Goal: Task Accomplishment & Management: Complete application form

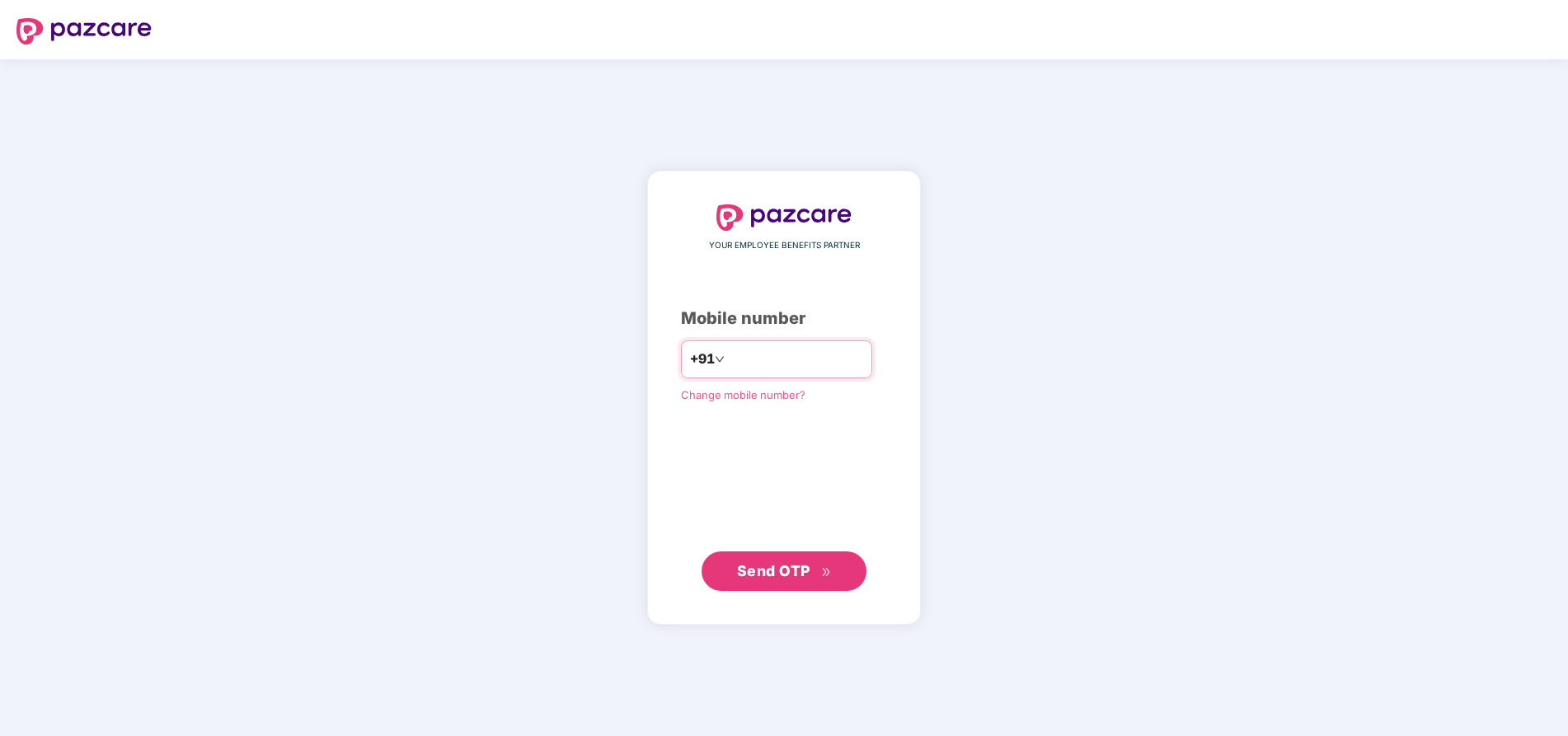
click at [738, 358] on input "number" at bounding box center [796, 360] width 136 height 26
type input "**********"
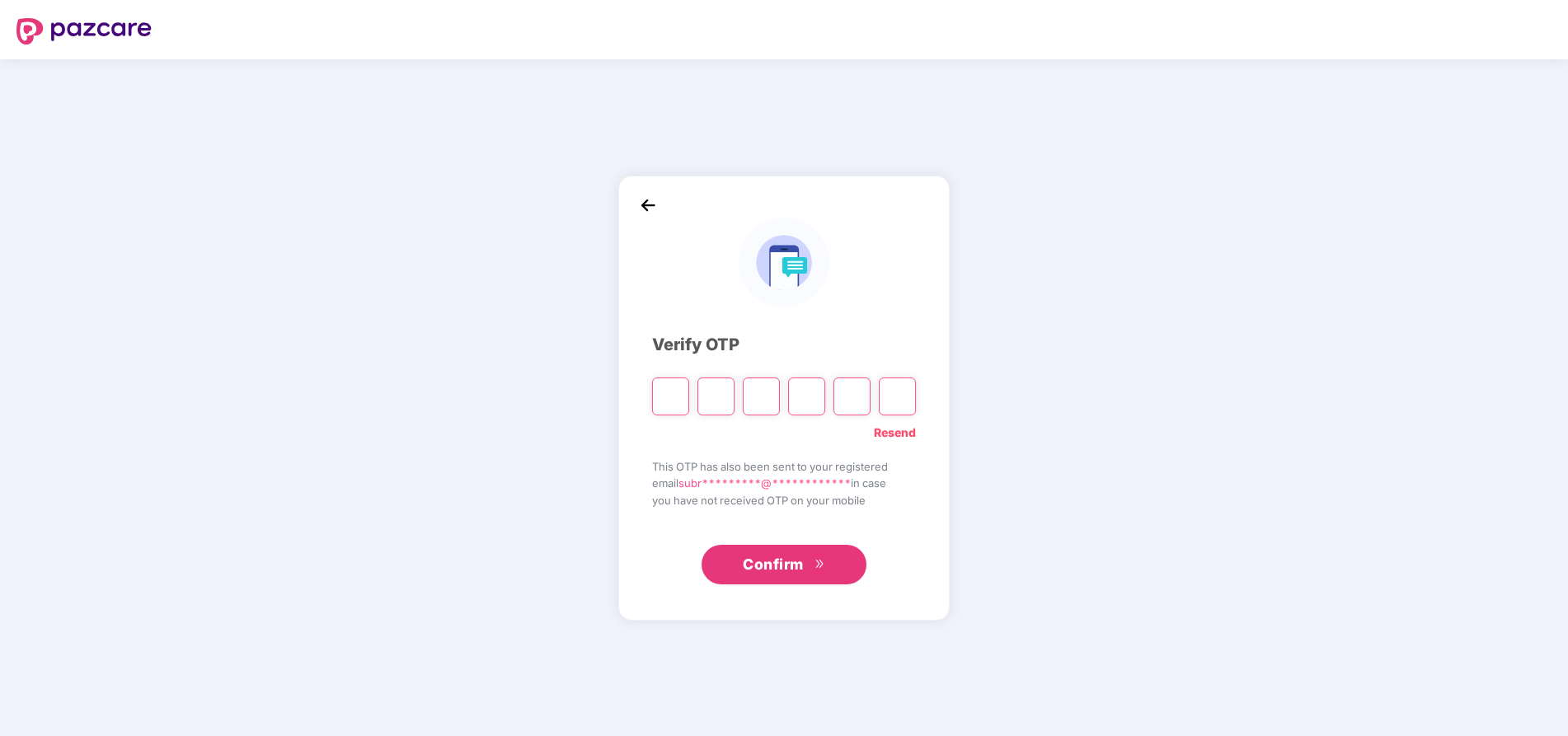
type input "*"
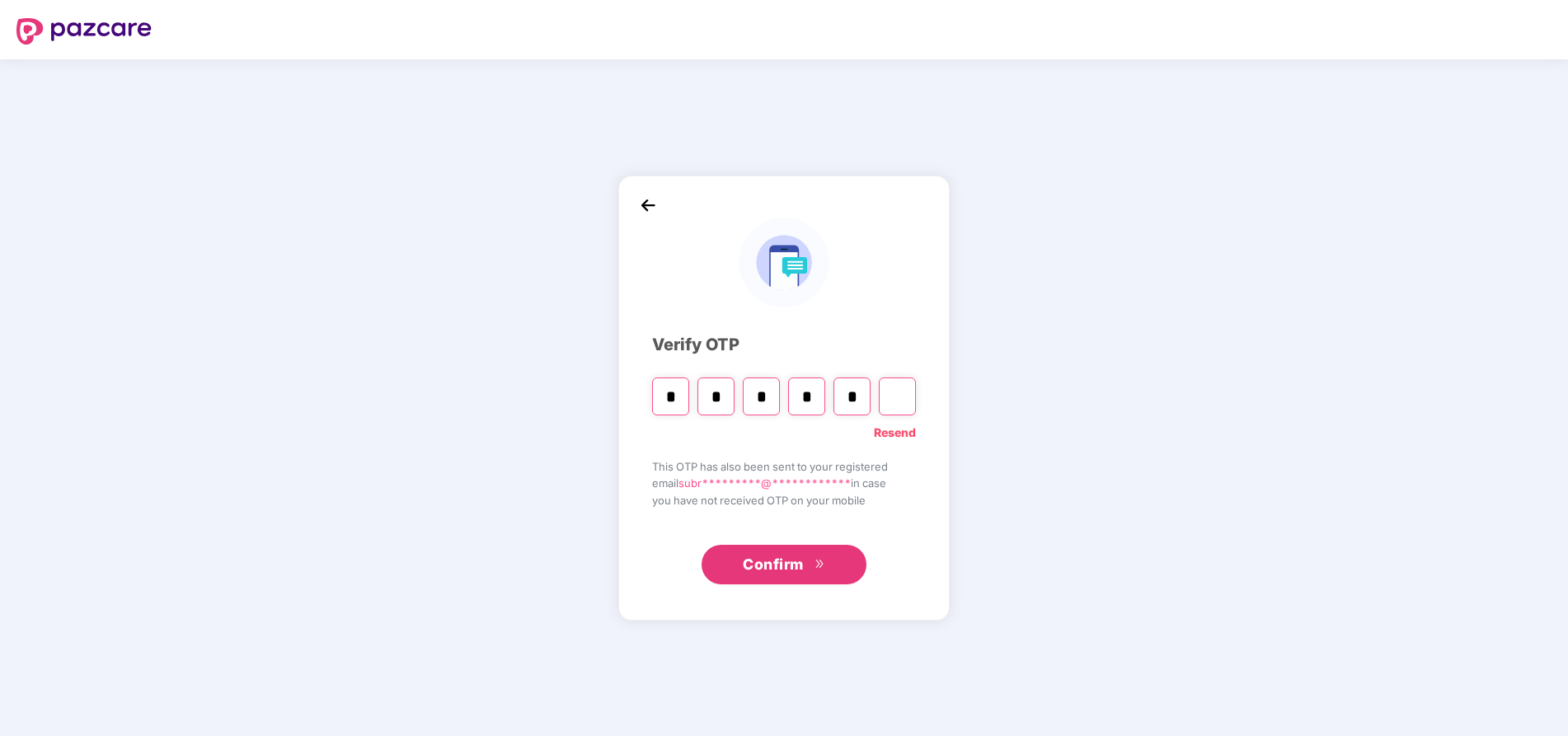
type input "*"
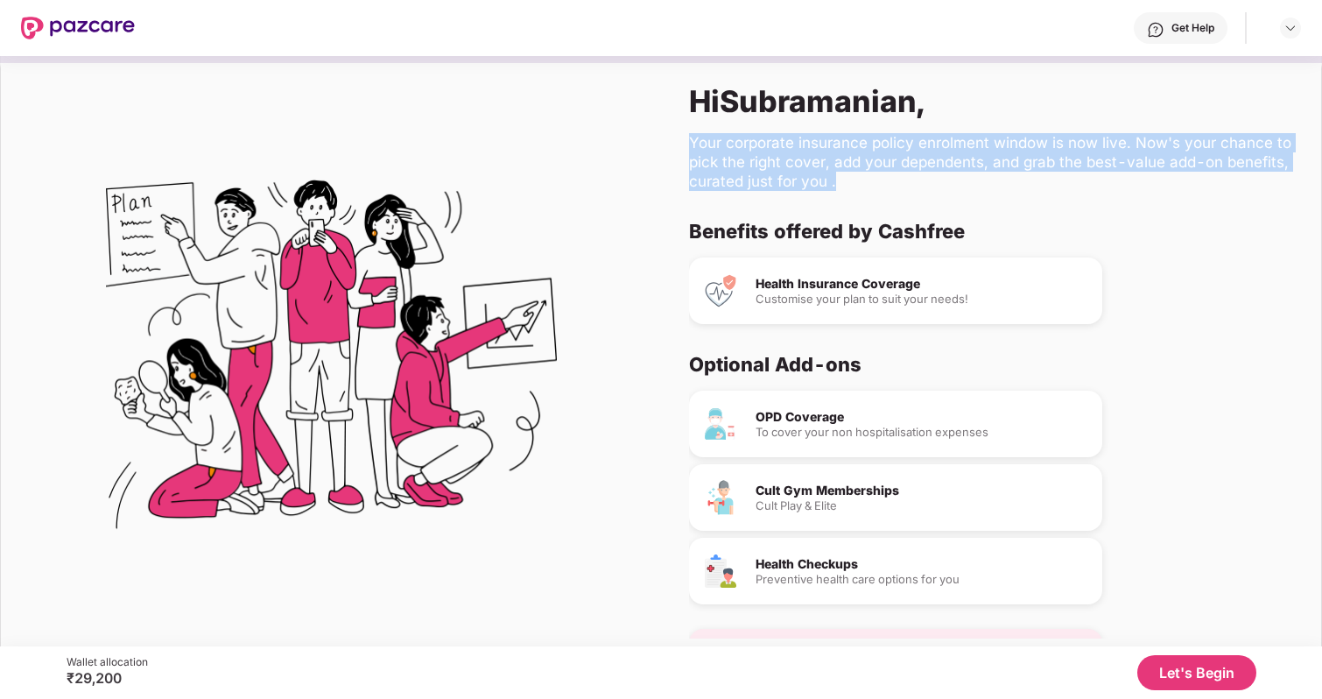
drag, startPoint x: 682, startPoint y: 142, endPoint x: 841, endPoint y: 183, distance: 164.5
click at [841, 183] on div "Hi [PERSON_NAME] , Your corporate insurance policy enrolment window is now live…" at bounding box center [991, 360] width 660 height 611
click at [1174, 327] on div "Benefits offered by Cashfree Health Insurance Coverage Customise your plan to s…" at bounding box center [991, 428] width 604 height 419
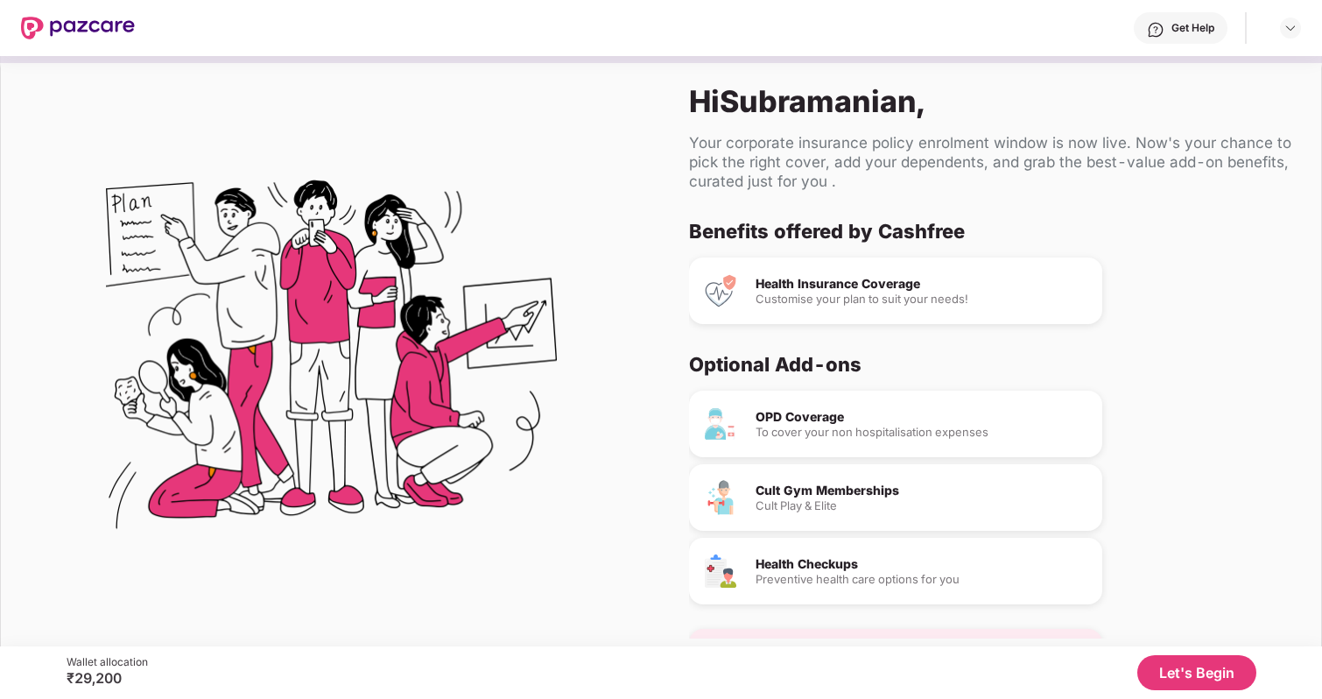
scroll to position [53, 0]
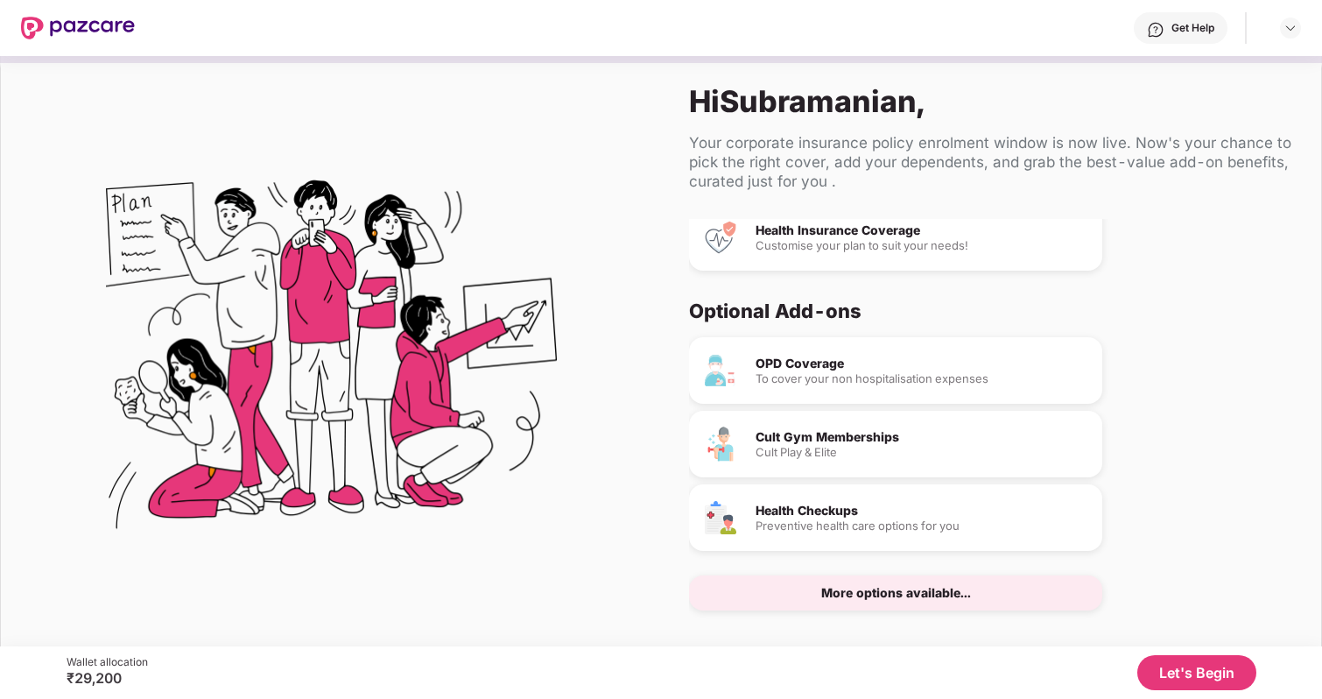
click at [1204, 658] on button "Let's Begin" at bounding box center [1196, 672] width 119 height 35
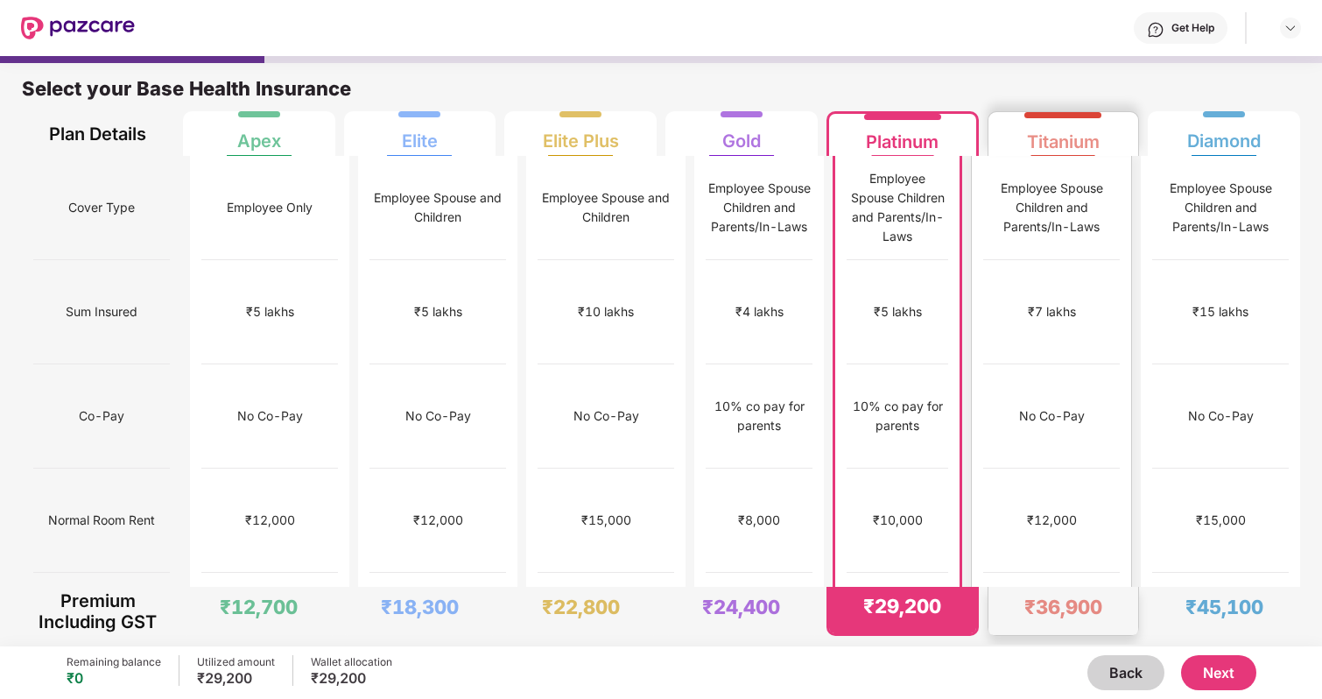
click at [1051, 179] on div "Employee Spouse Children and Parents/In-Laws" at bounding box center [1051, 208] width 137 height 58
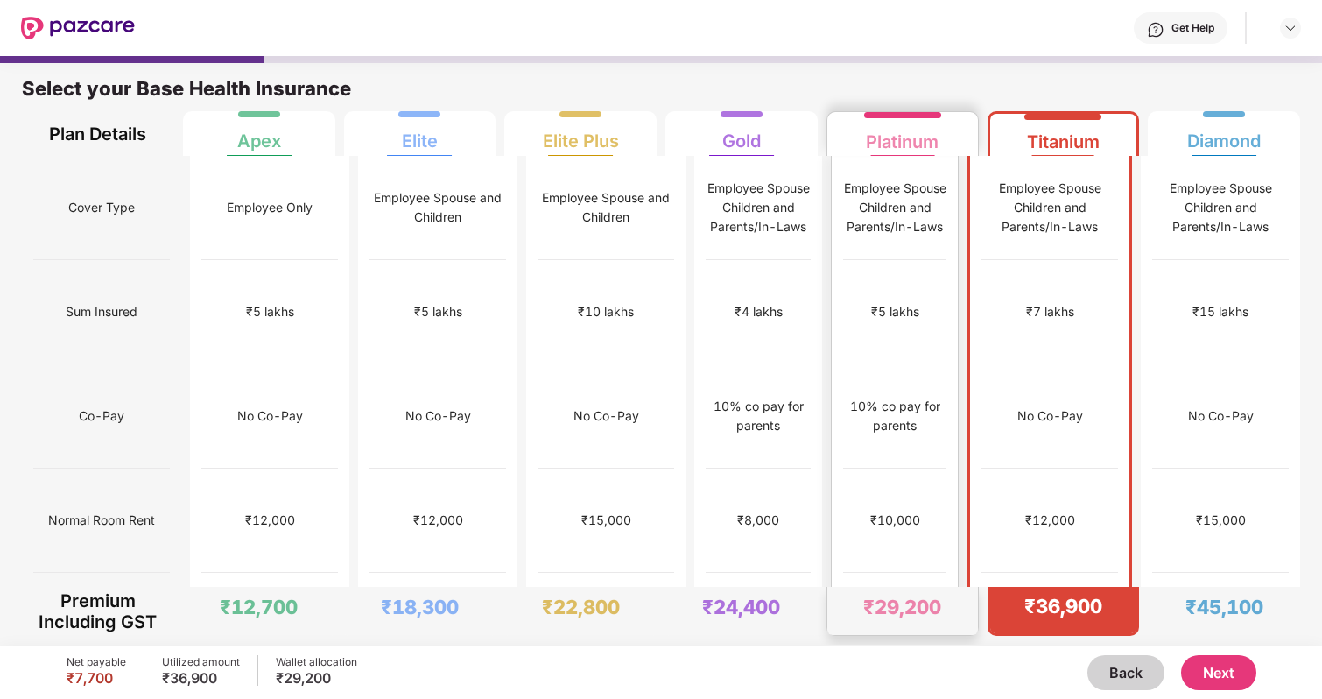
click at [946, 166] on div "Employee Spouse Children and Parents/In-Laws" at bounding box center [894, 208] width 103 height 104
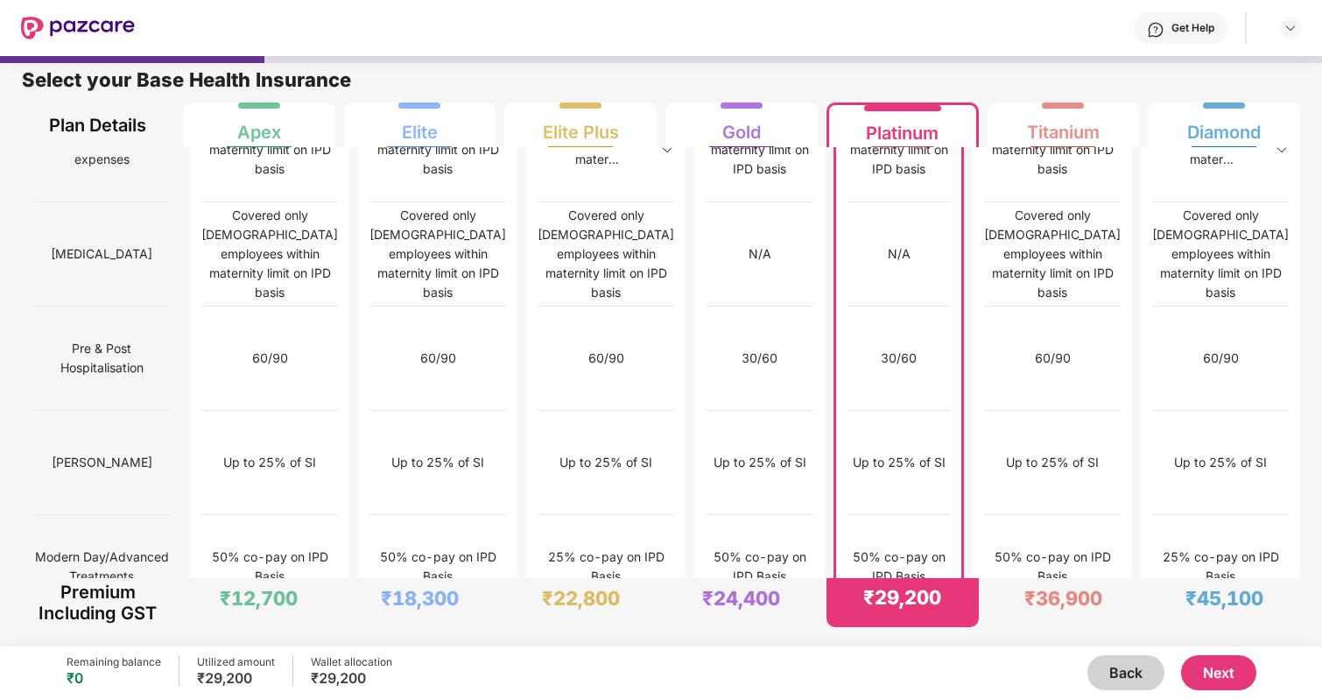
scroll to position [1500, 0]
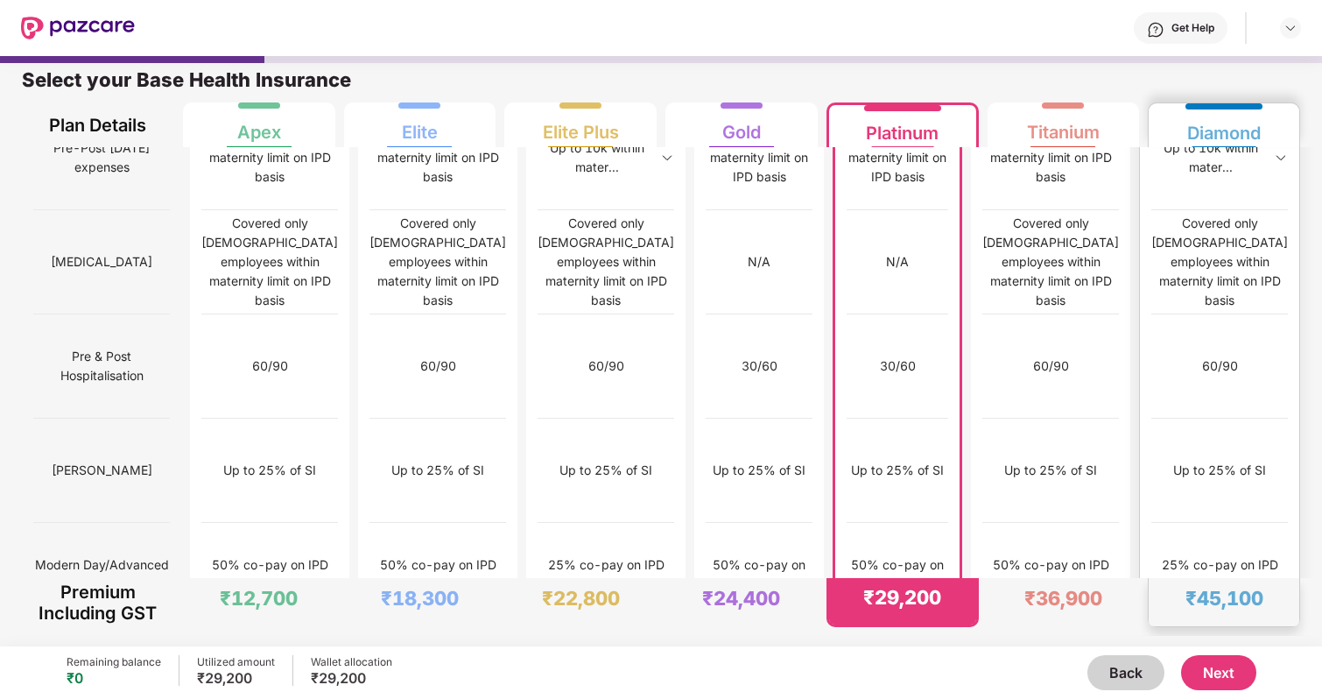
click at [1277, 671] on img at bounding box center [1281, 678] width 14 height 14
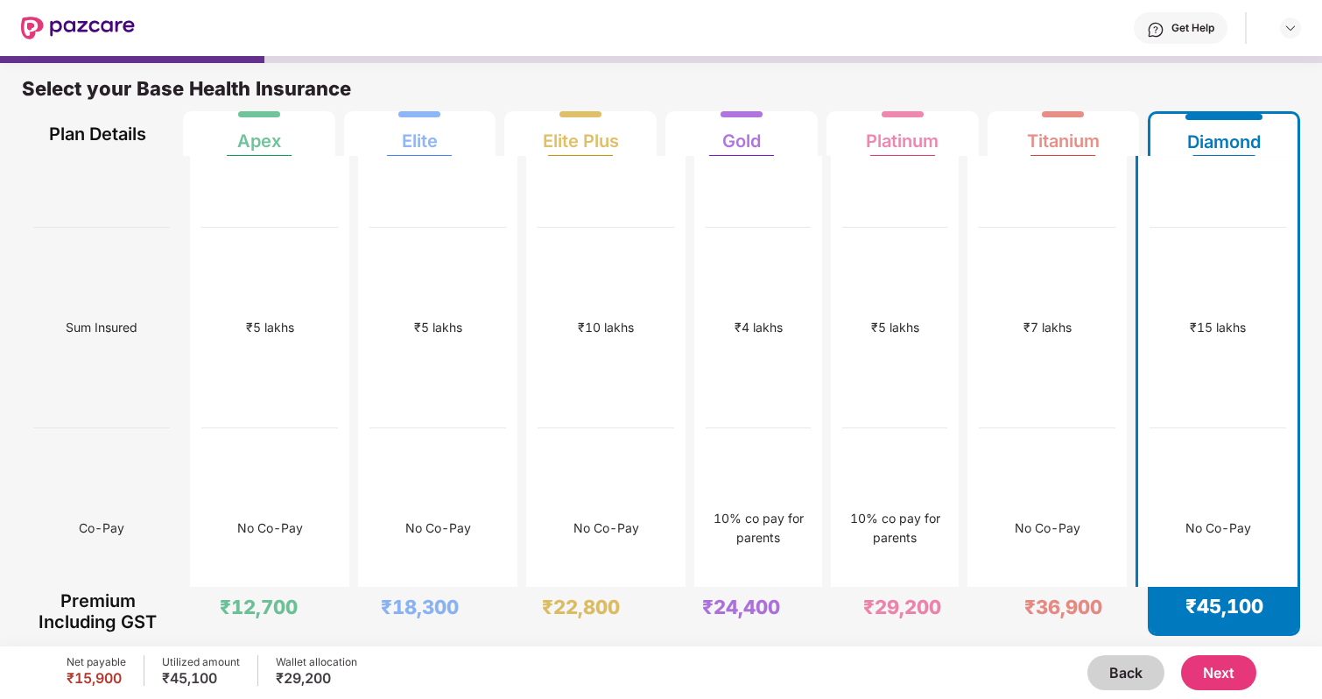
scroll to position [0, 0]
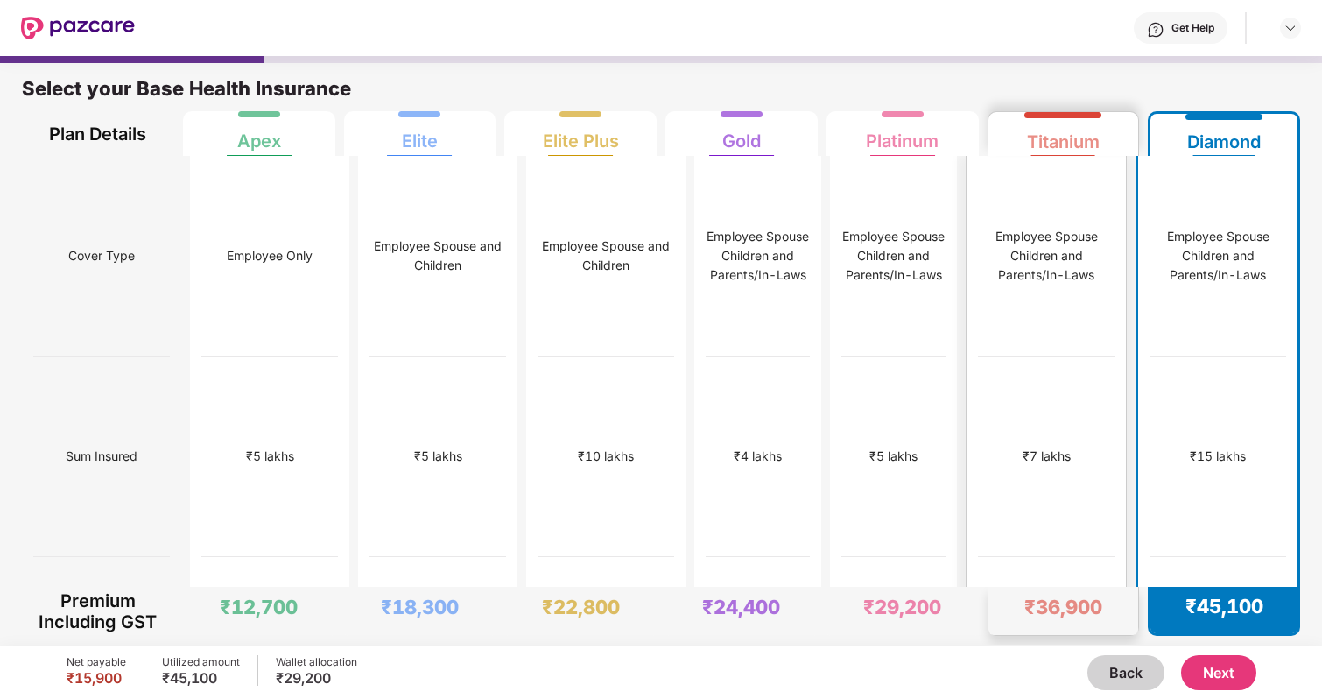
click at [1049, 137] on div "Titanium" at bounding box center [1063, 134] width 73 height 35
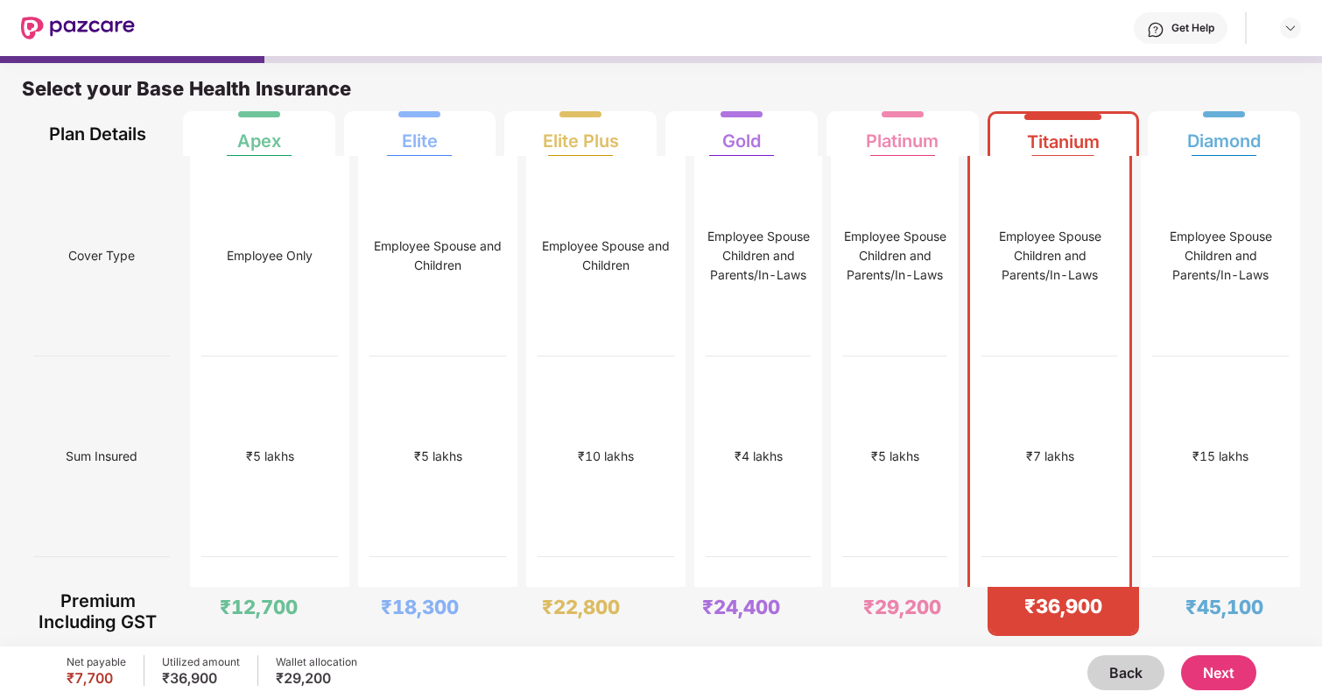
click at [1198, 666] on button "Next" at bounding box center [1218, 672] width 75 height 35
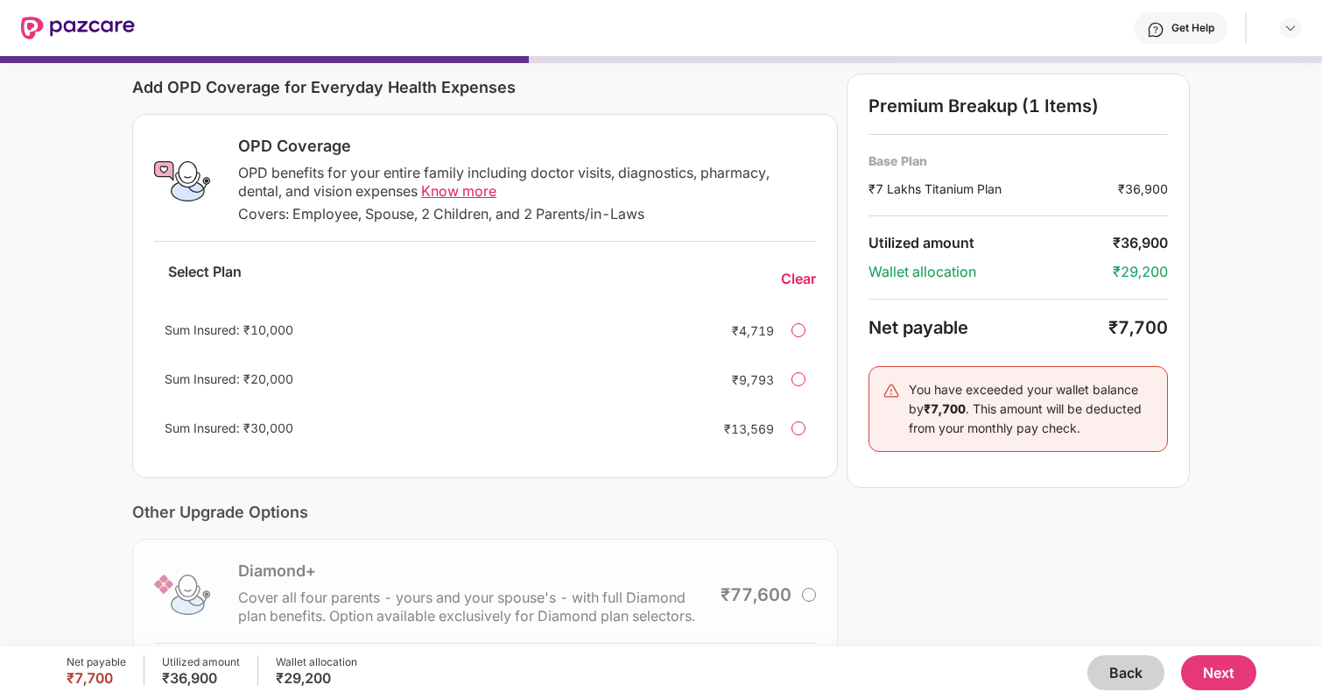
scroll to position [218, 0]
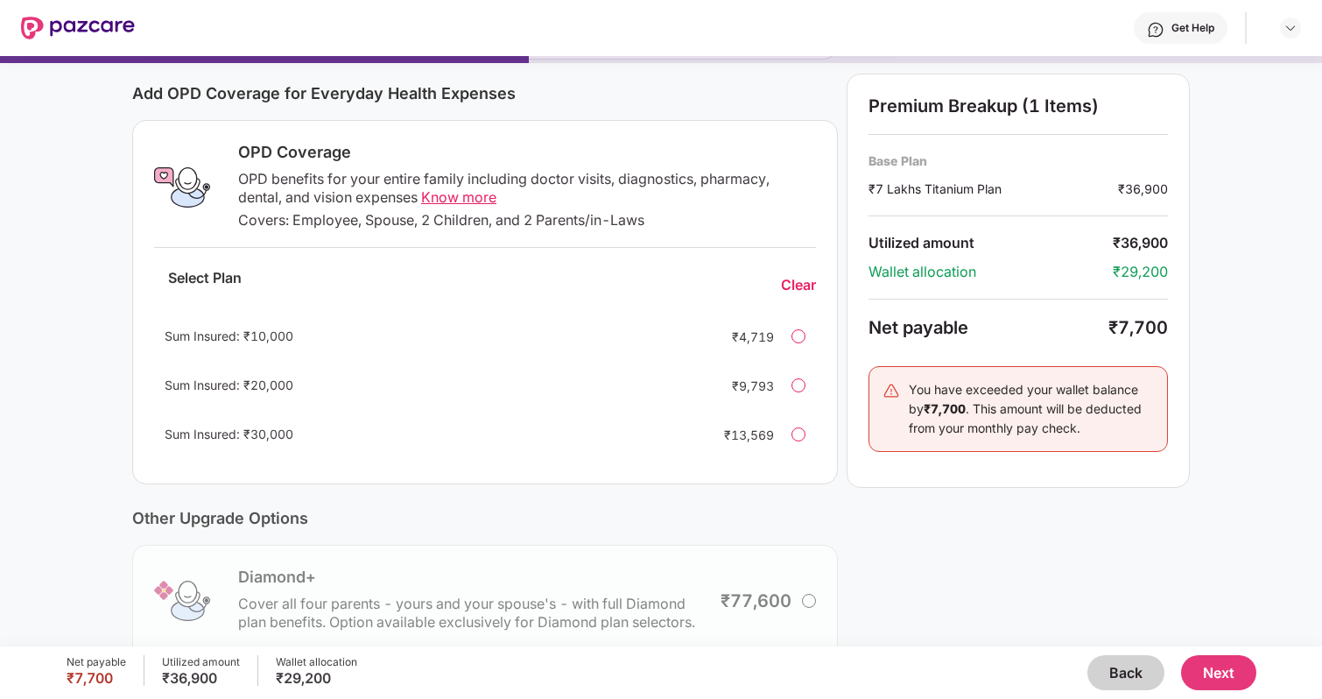
click at [797, 334] on div at bounding box center [798, 336] width 14 height 14
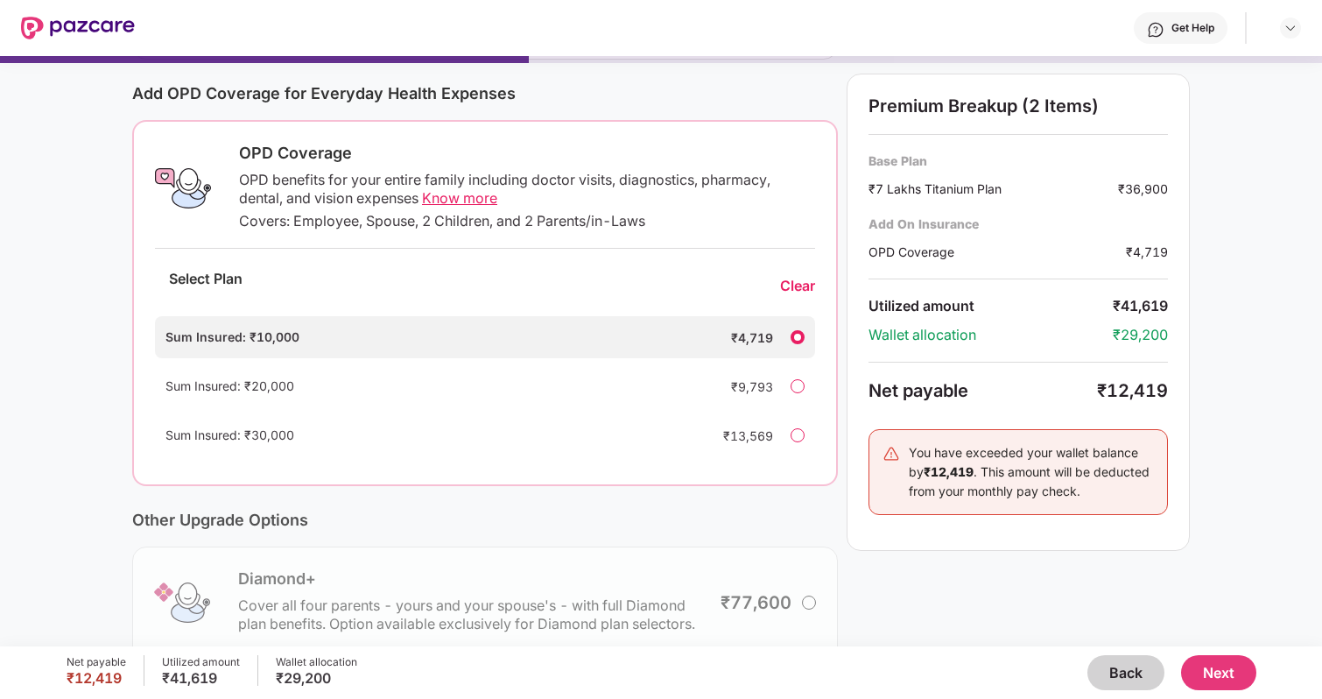
click at [798, 338] on div at bounding box center [797, 337] width 14 height 14
click at [796, 292] on div "Clear" at bounding box center [797, 286] width 35 height 18
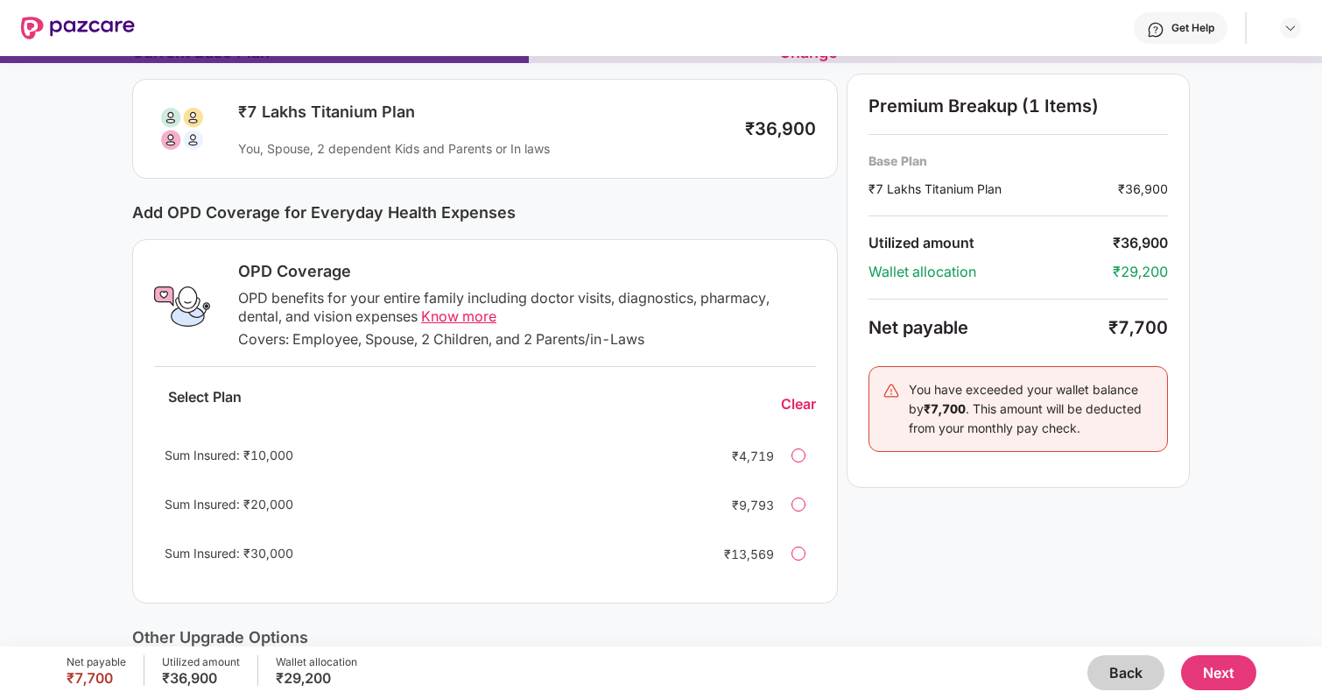
scroll to position [0, 0]
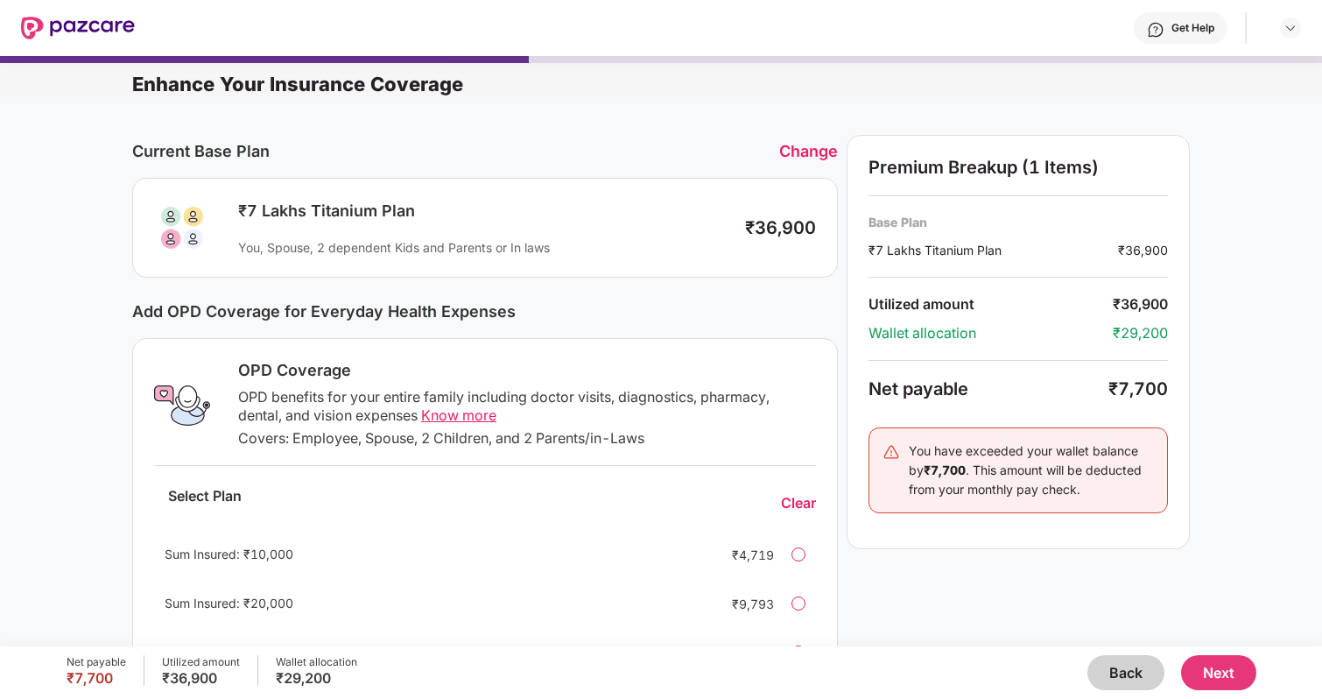
click at [811, 151] on div "Change" at bounding box center [808, 151] width 59 height 18
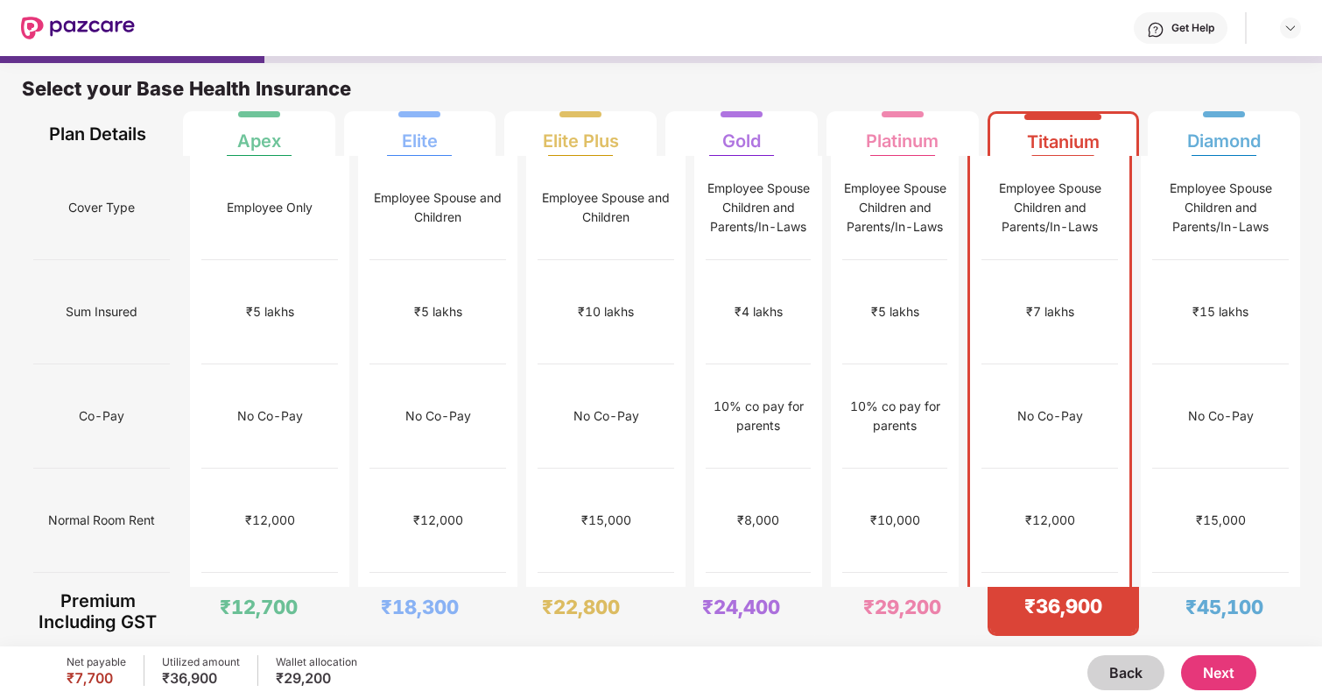
click at [1224, 667] on button "Next" at bounding box center [1218, 672] width 75 height 35
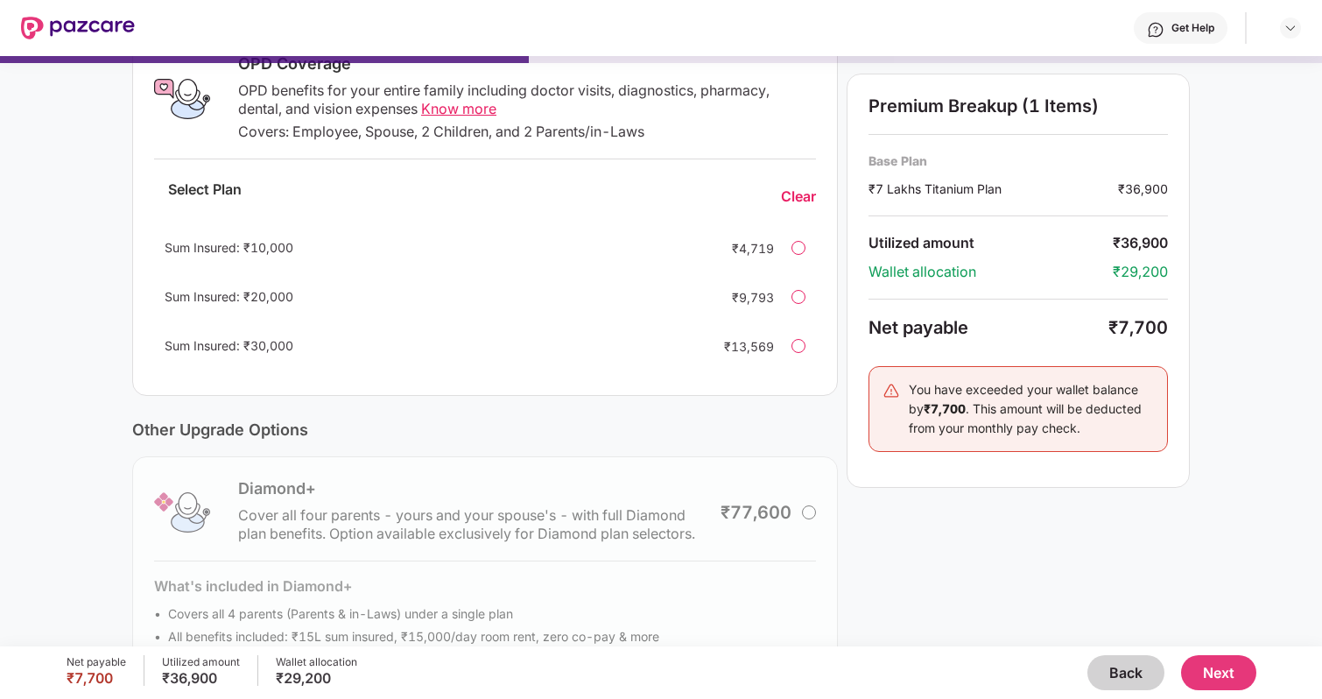
scroll to position [295, 0]
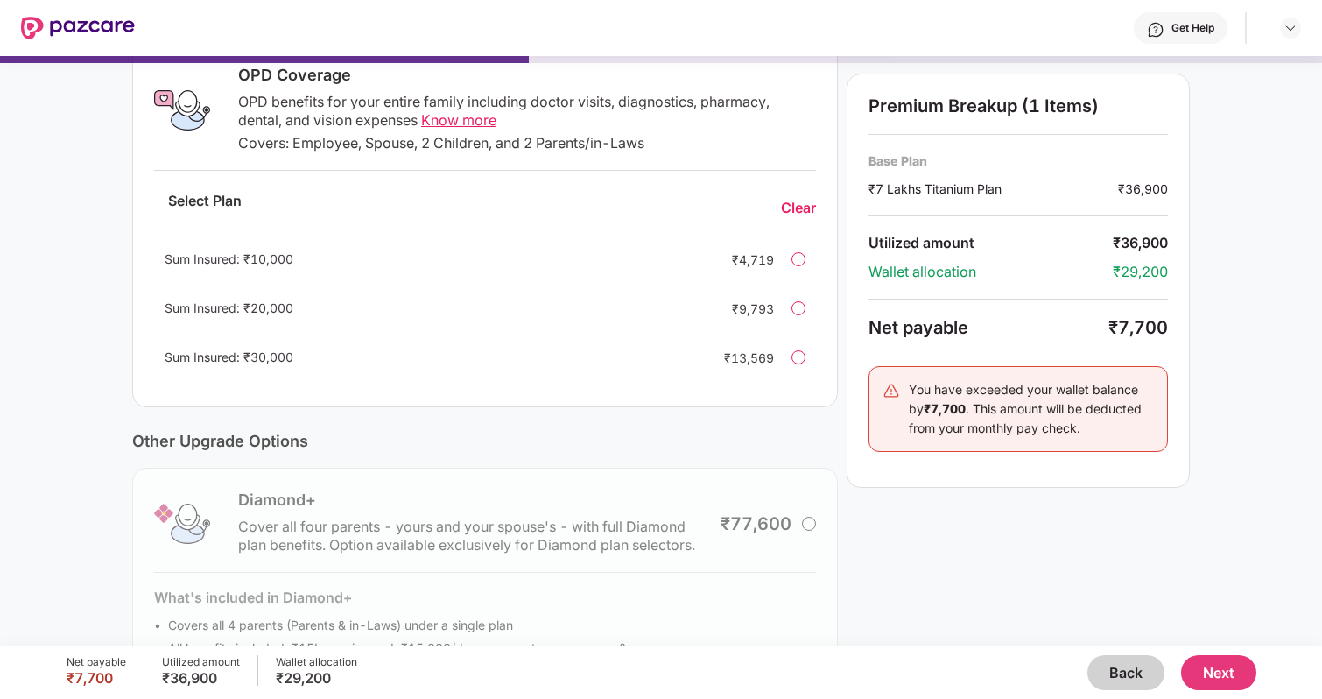
click at [804, 256] on div "Sum Insured: ₹10,000 ₹4,719" at bounding box center [485, 259] width 662 height 42
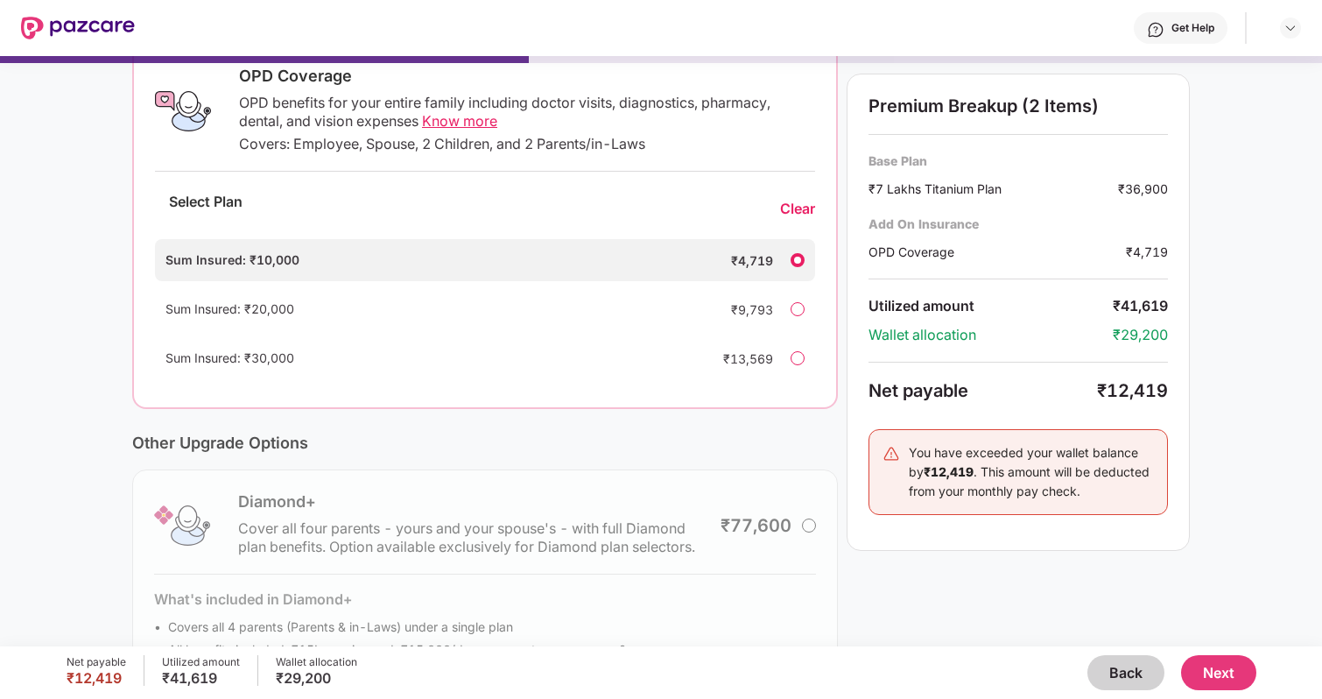
scroll to position [296, 0]
click at [790, 213] on div "Clear" at bounding box center [797, 208] width 35 height 18
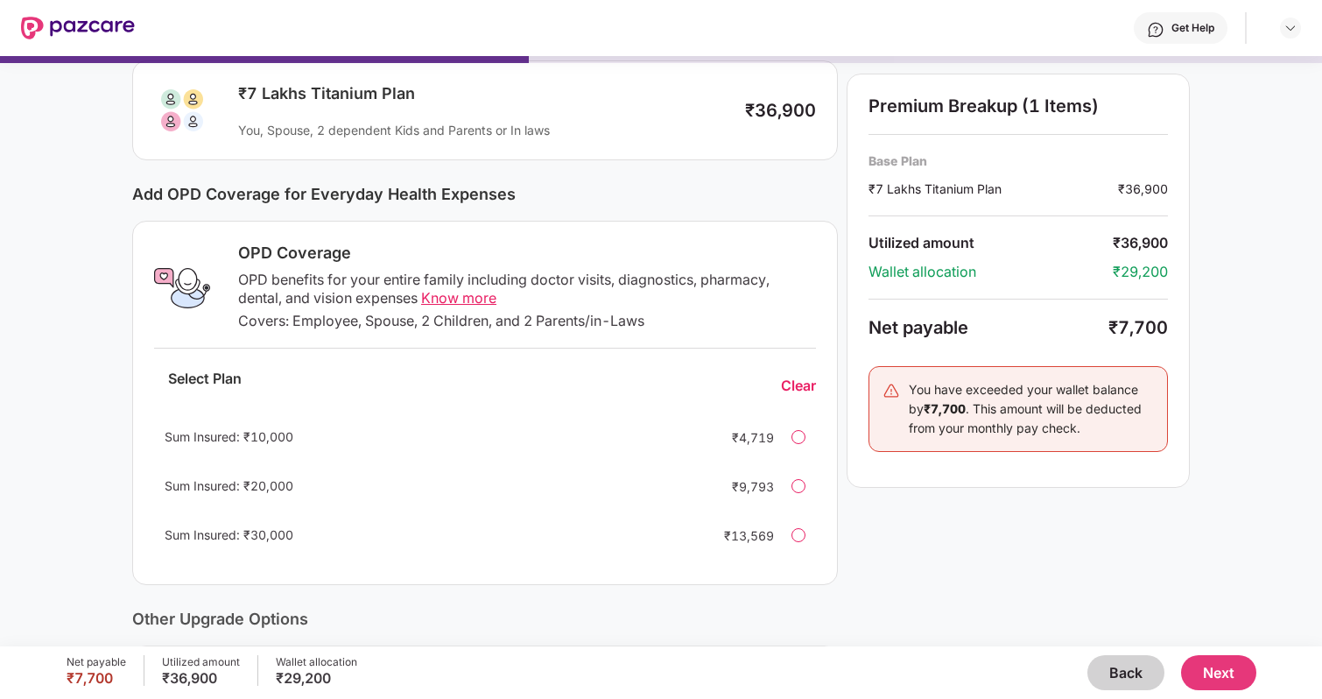
scroll to position [116, 0]
click at [799, 435] on div at bounding box center [798, 439] width 14 height 14
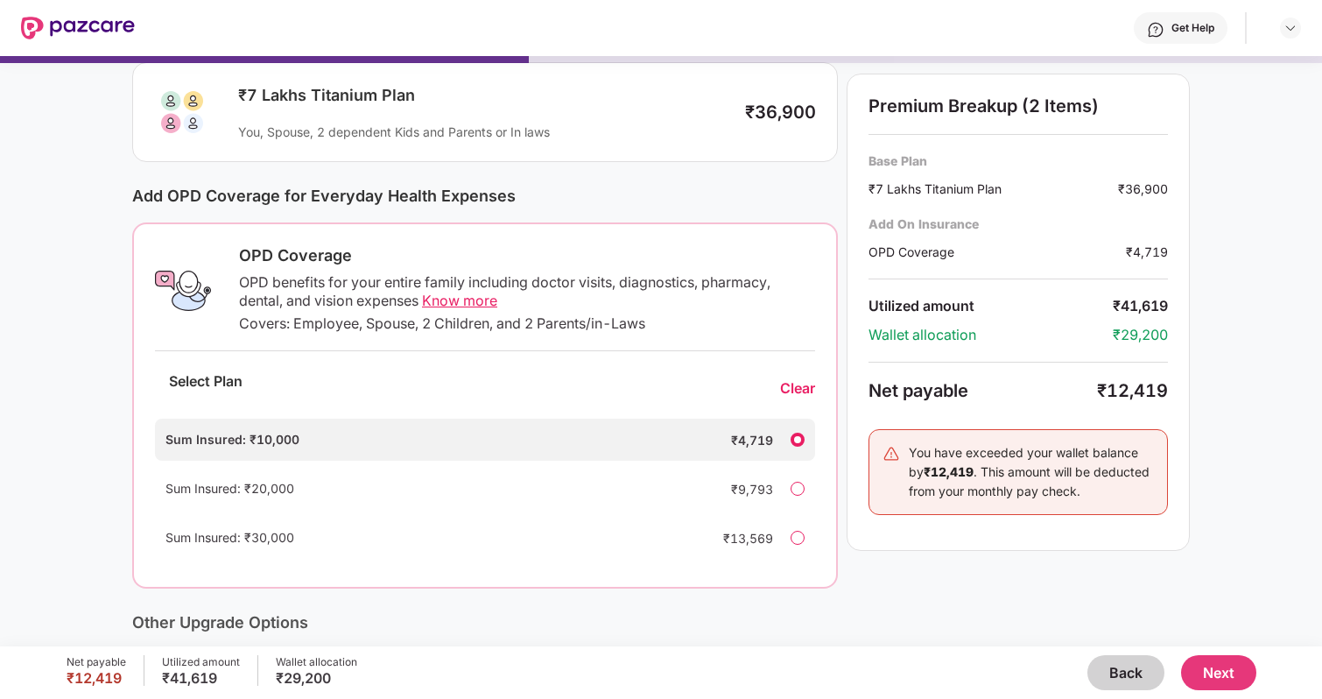
click at [797, 489] on div at bounding box center [797, 488] width 14 height 14
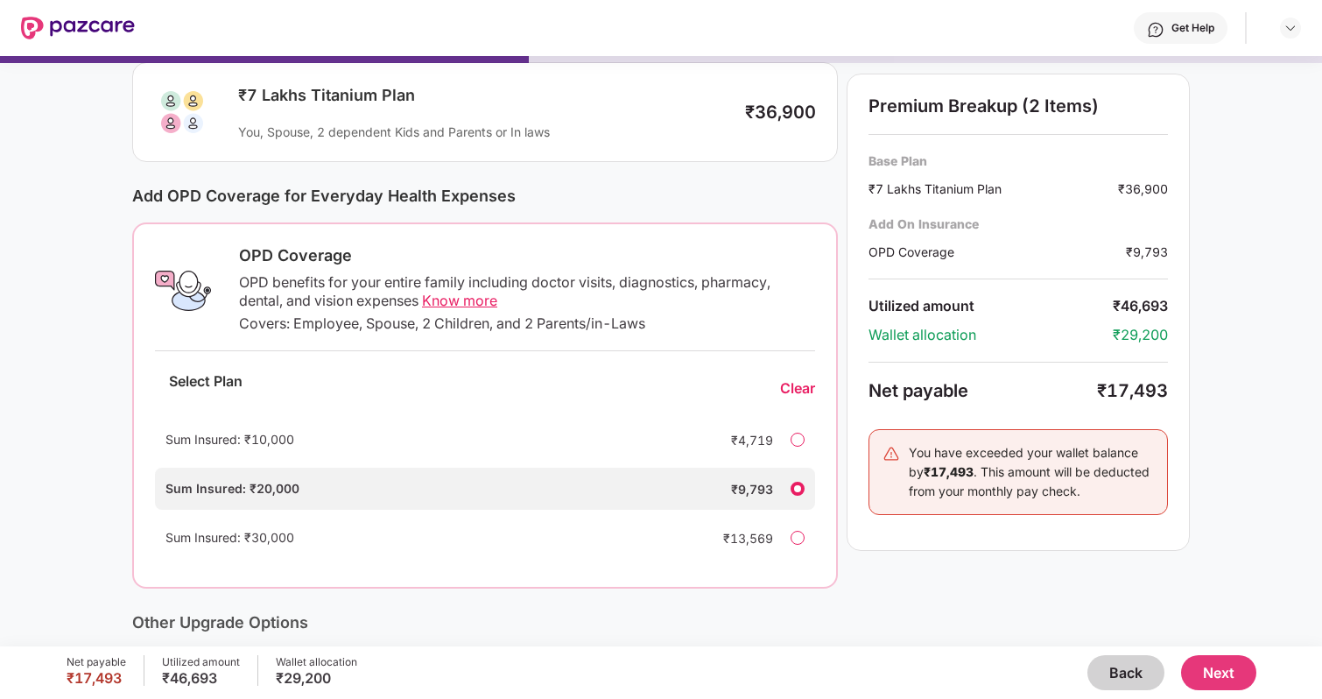
click at [810, 436] on div "Sum Insured: ₹10,000 ₹4,719" at bounding box center [485, 439] width 660 height 42
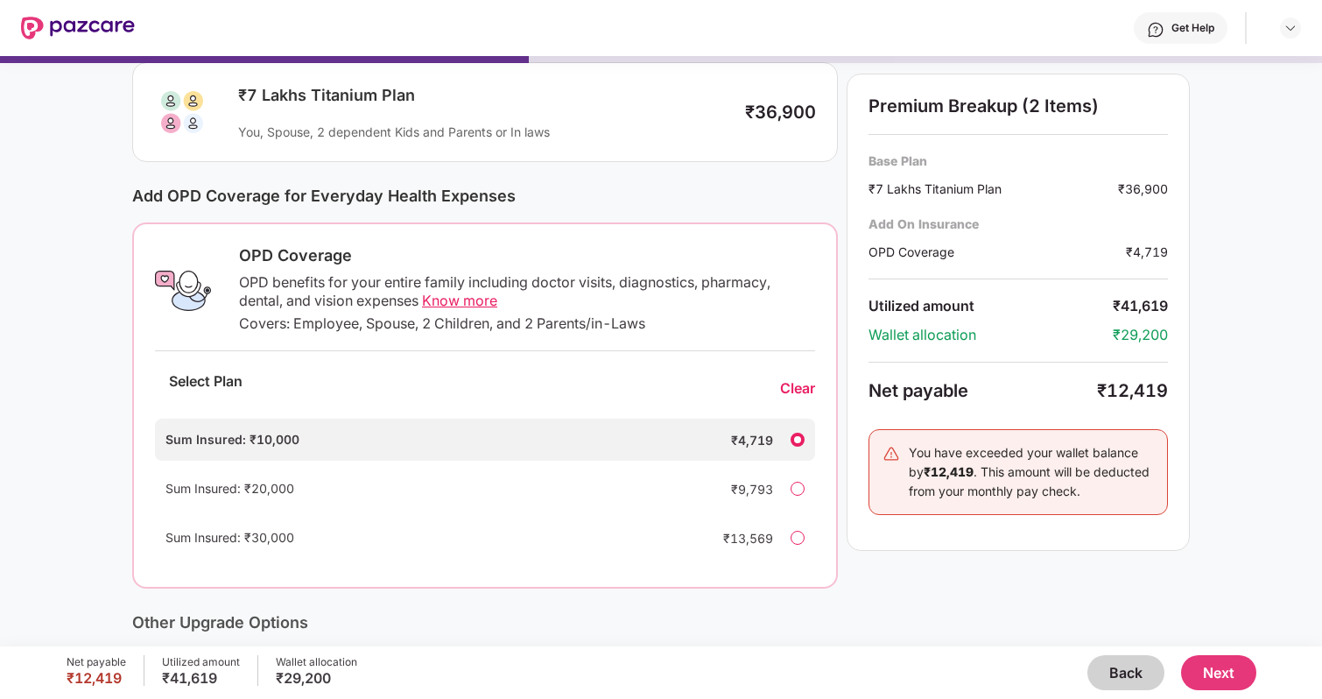
click at [1217, 669] on button "Next" at bounding box center [1218, 672] width 75 height 35
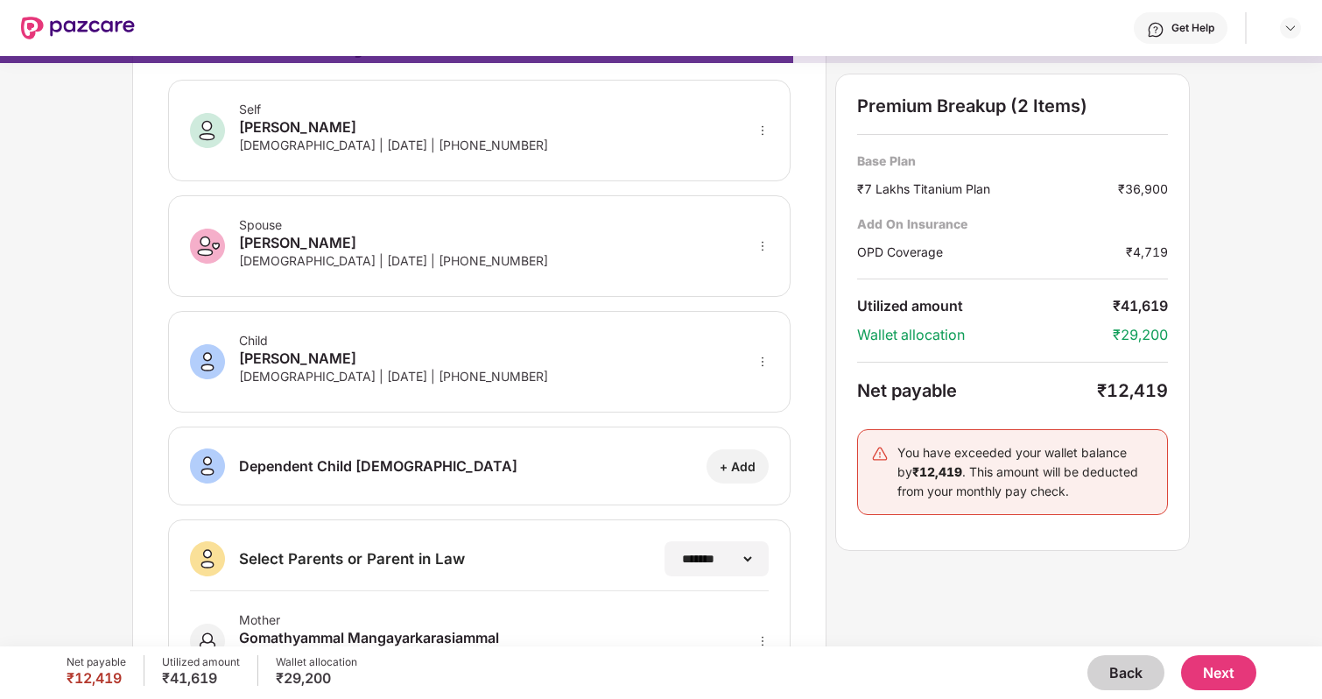
scroll to position [0, 0]
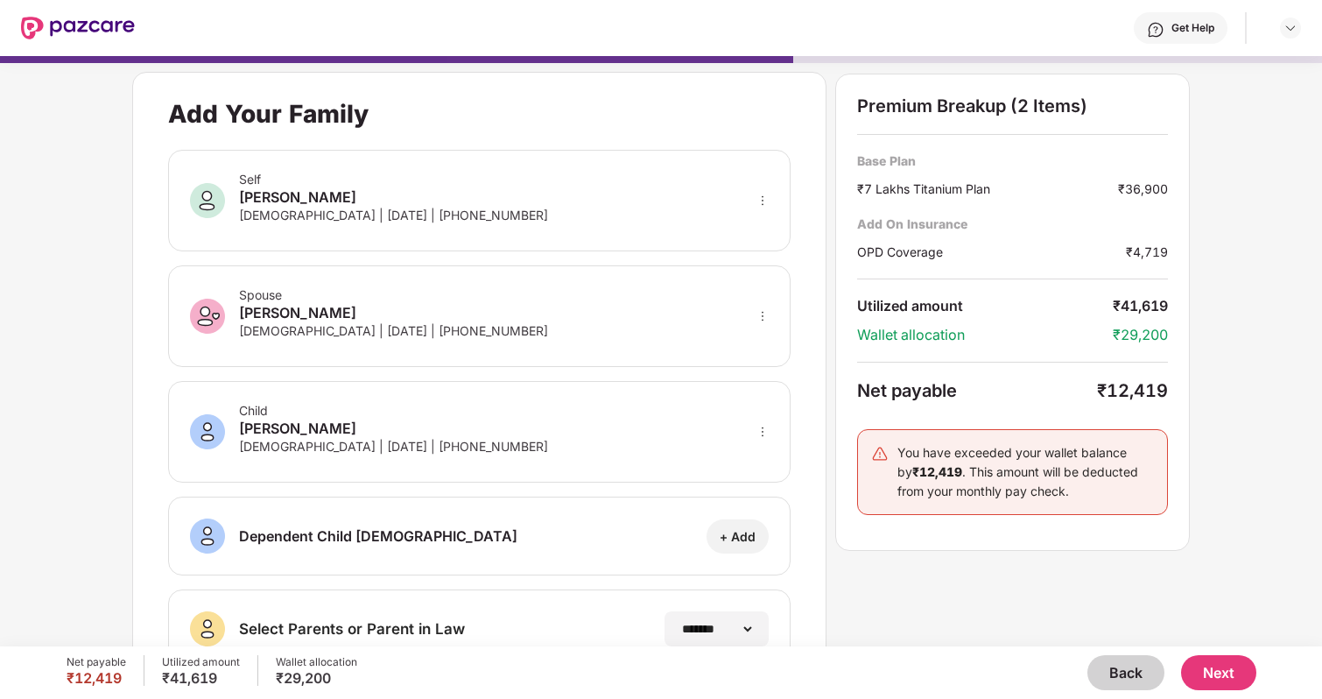
click at [1214, 678] on button "Next" at bounding box center [1218, 672] width 75 height 35
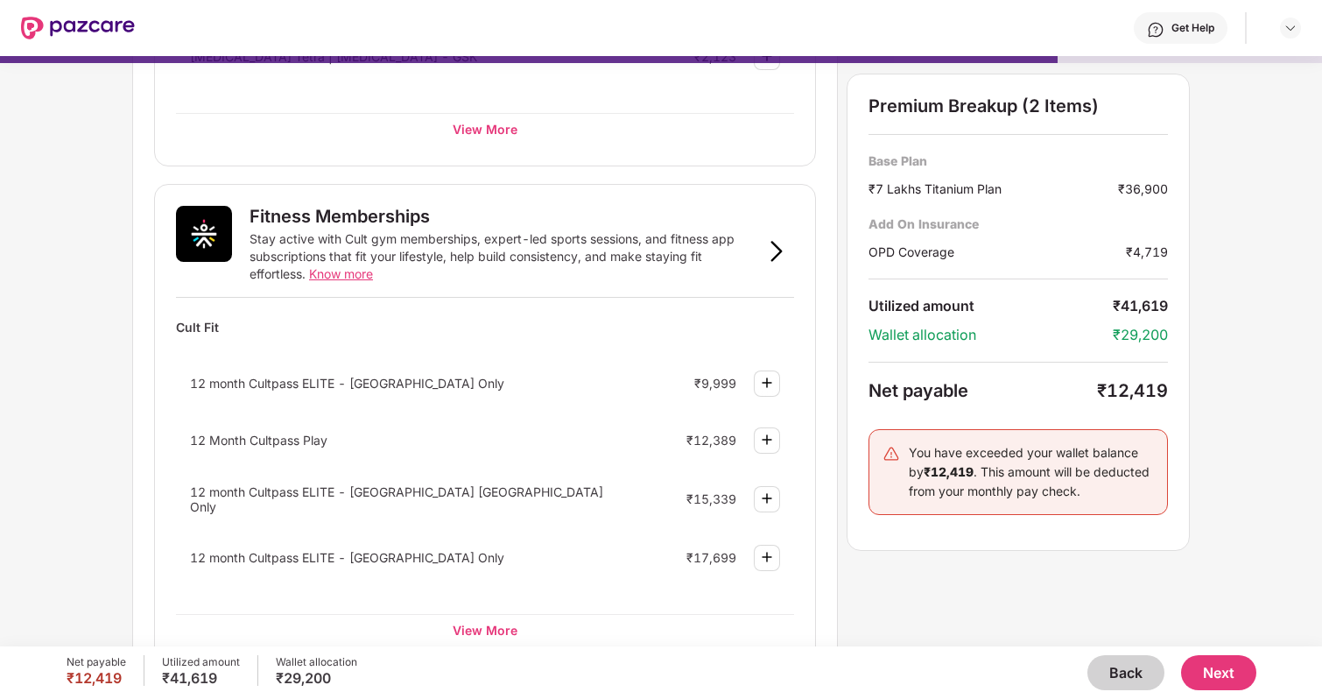
scroll to position [519, 0]
click at [303, 384] on span "12 month Cultpass ELITE - [GEOGRAPHIC_DATA] Only" at bounding box center [347, 382] width 314 height 15
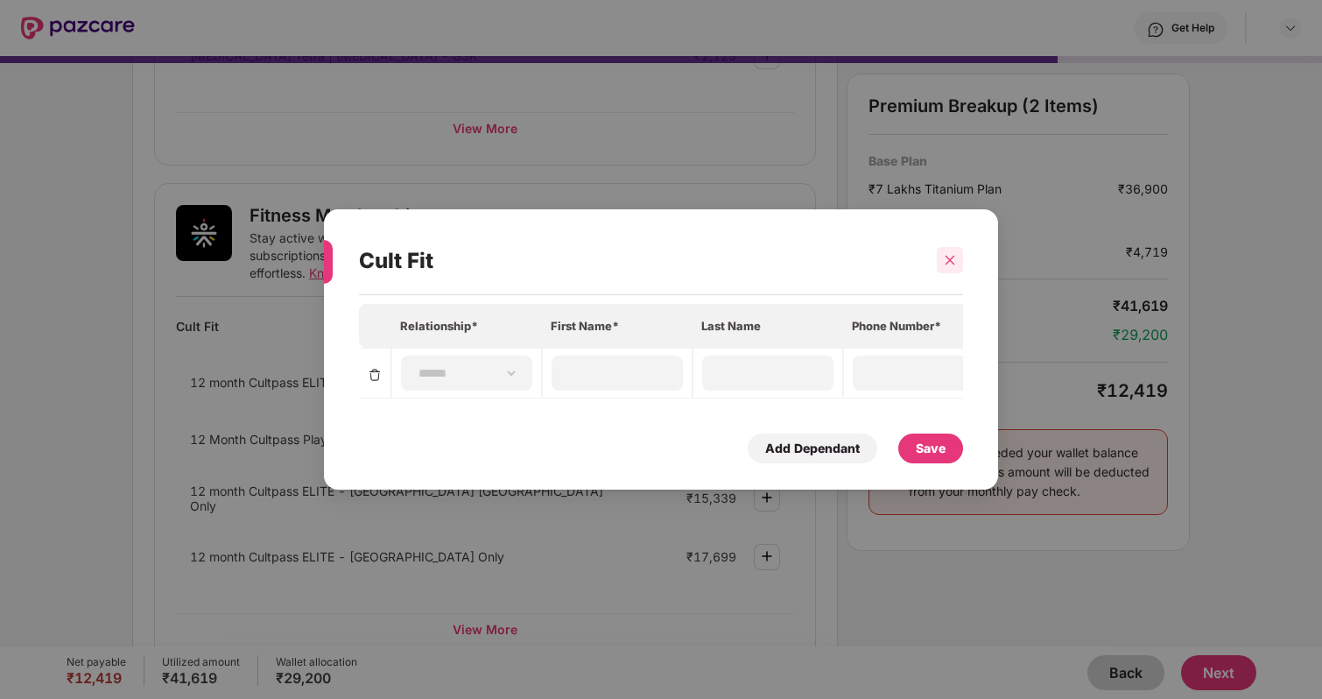
click at [953, 256] on icon "close" at bounding box center [950, 260] width 12 height 12
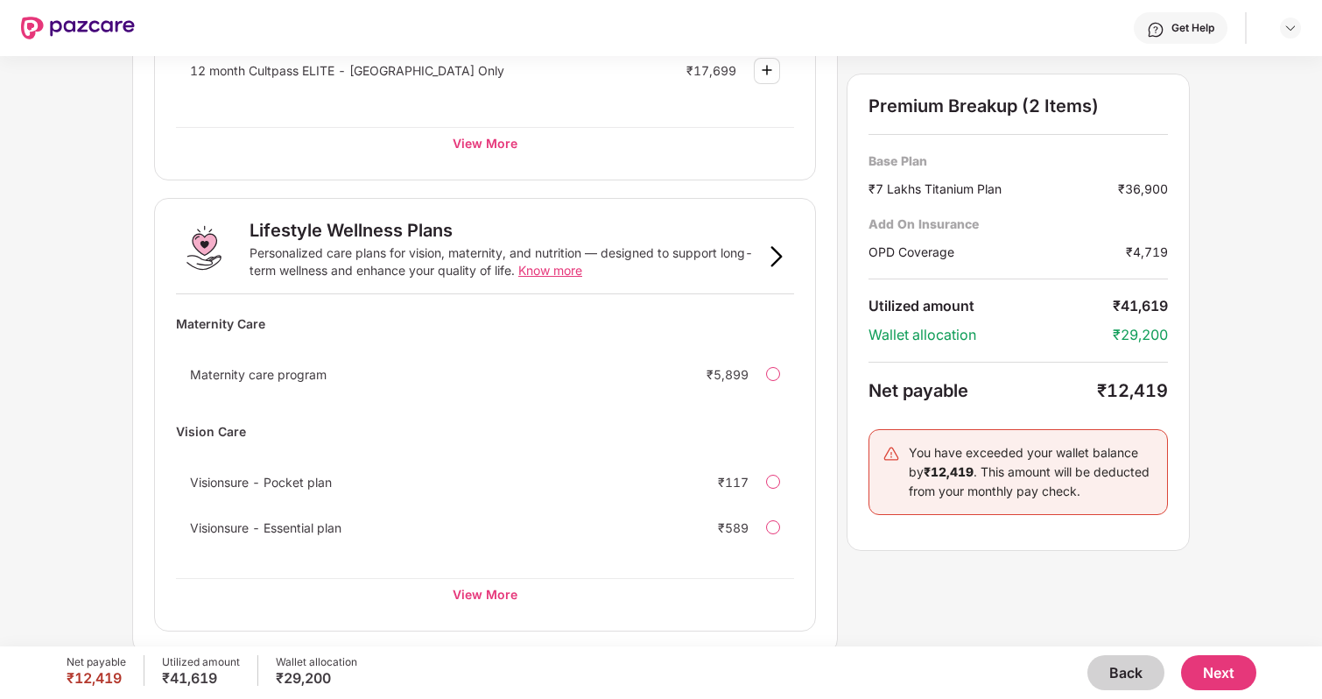
scroll to position [1008, 0]
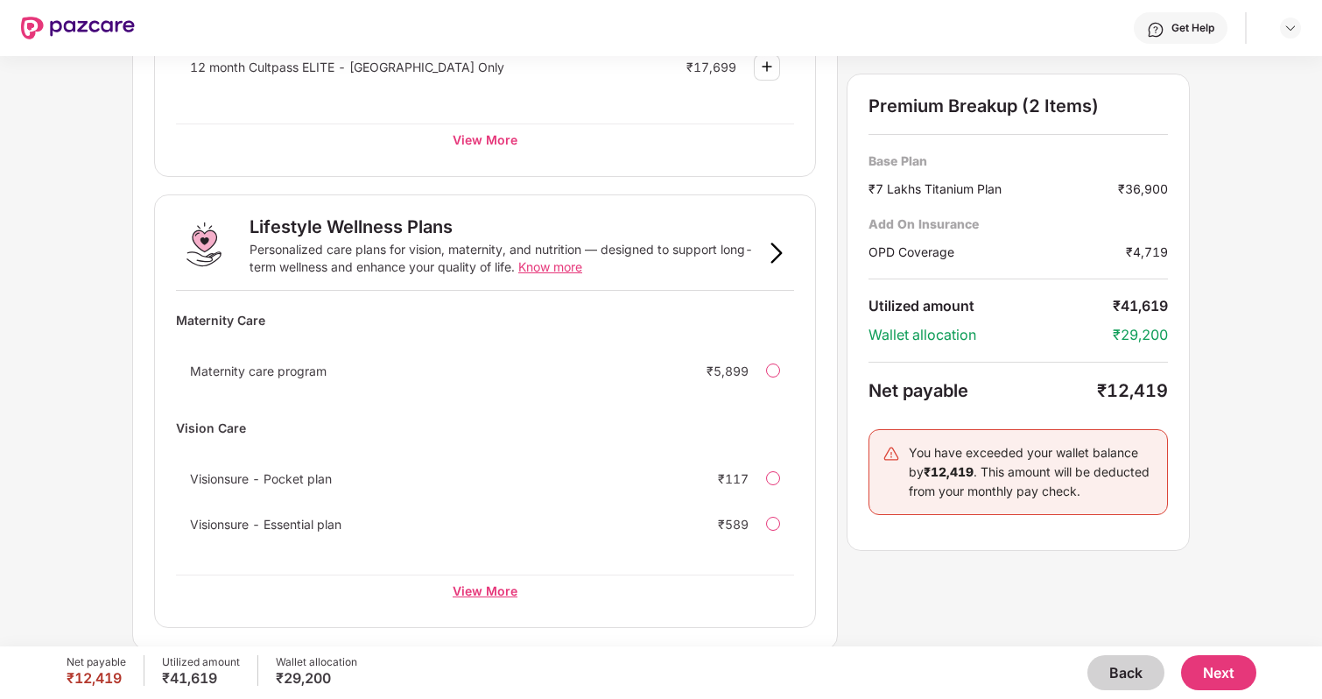
click at [485, 594] on div "View More" at bounding box center [485, 590] width 618 height 32
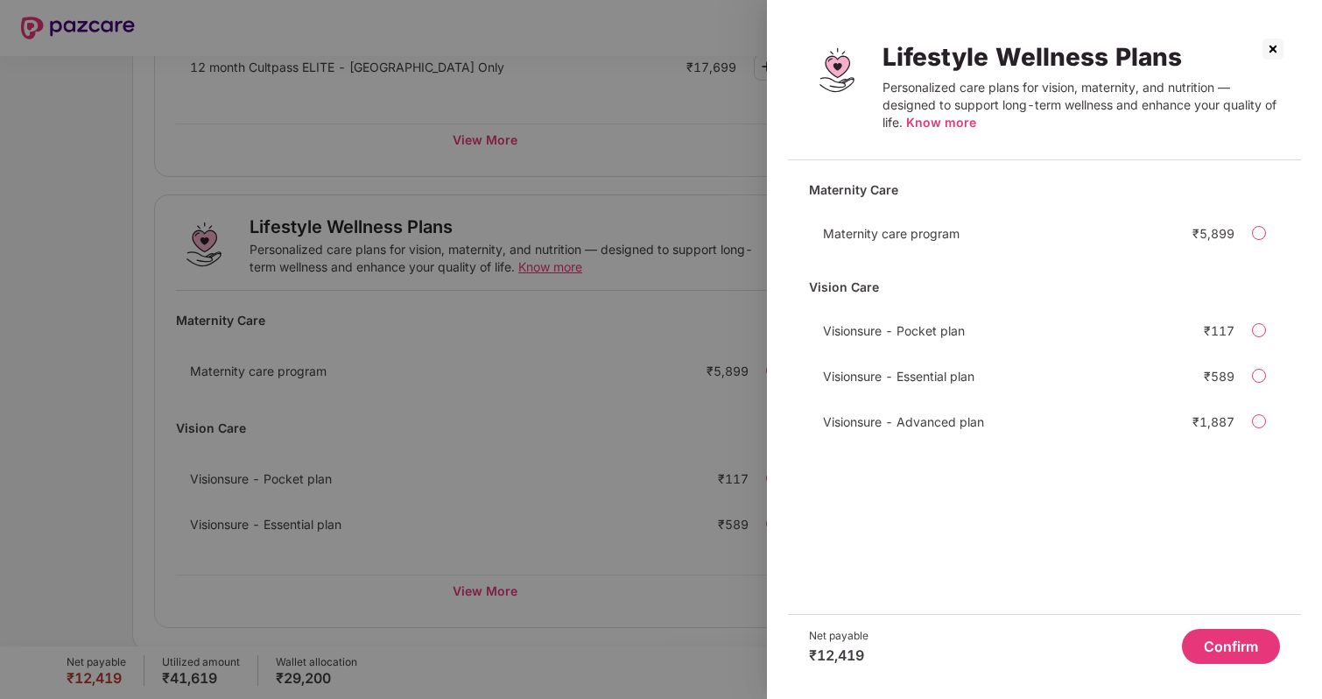
click at [541, 430] on div at bounding box center [661, 349] width 1322 height 699
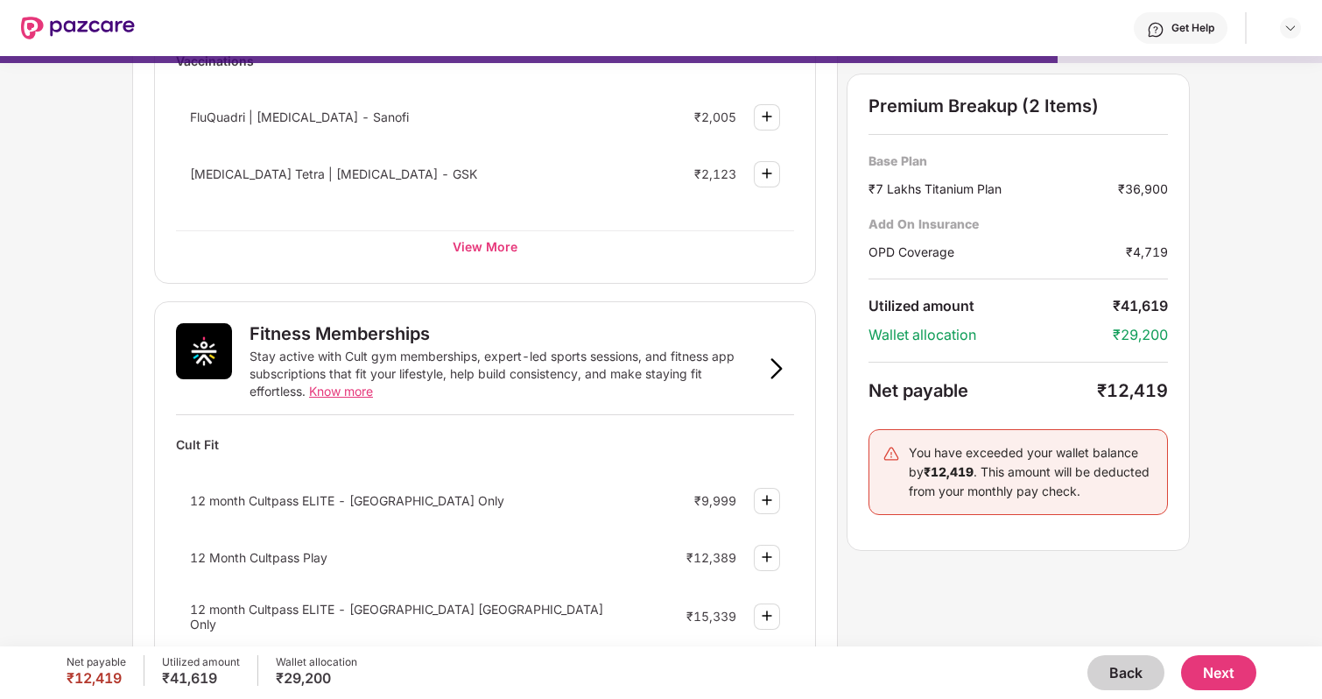
scroll to position [400, 0]
click at [347, 390] on span "Know more" at bounding box center [341, 391] width 64 height 15
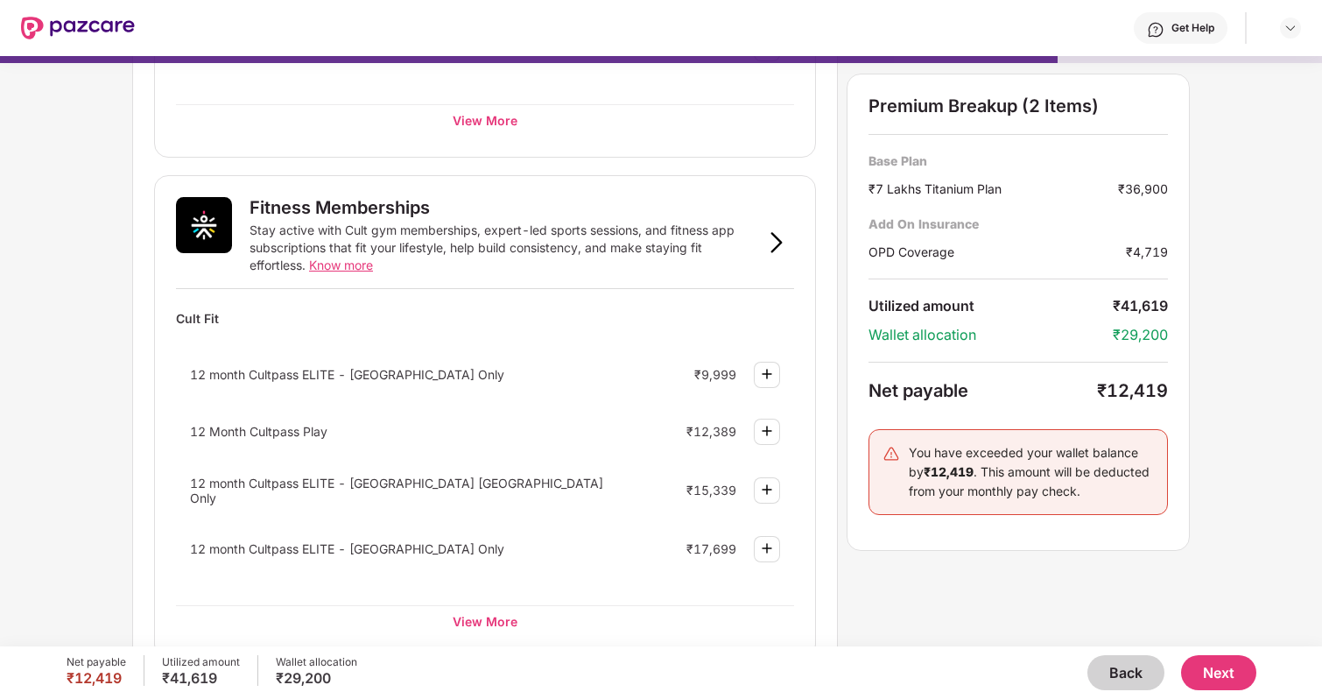
scroll to position [545, 0]
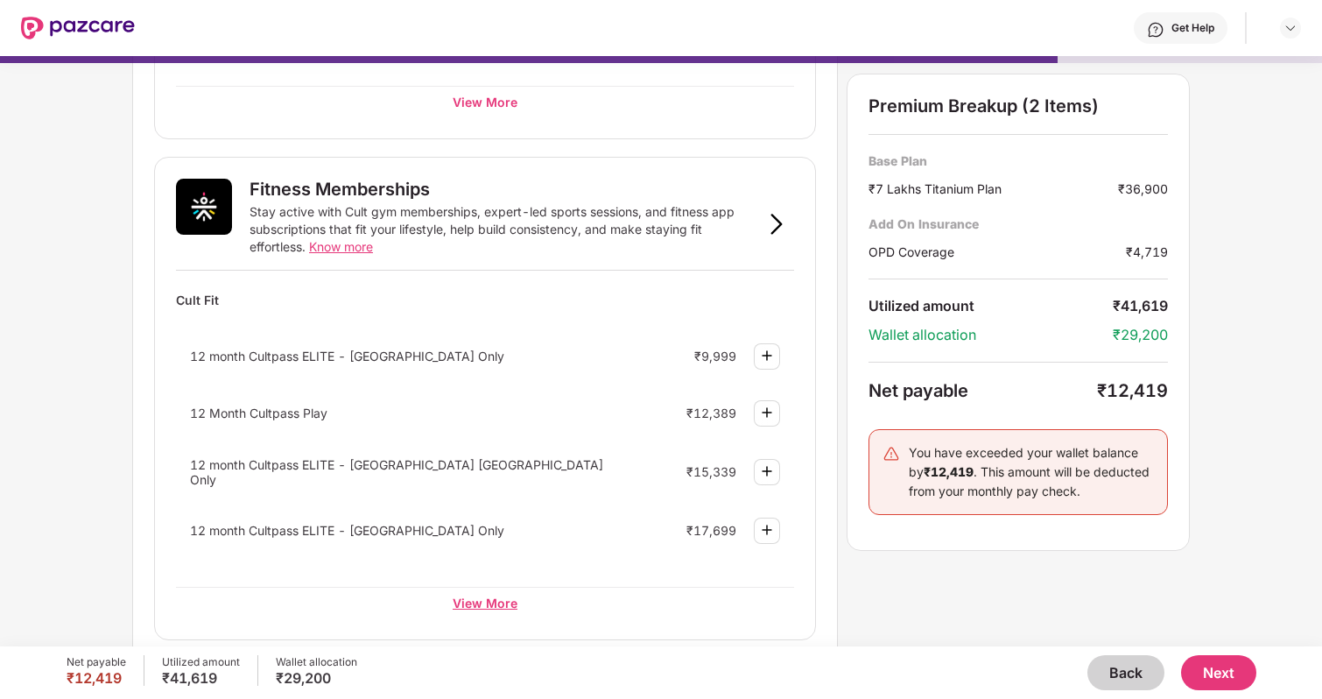
click at [474, 599] on div "View More" at bounding box center [485, 603] width 618 height 32
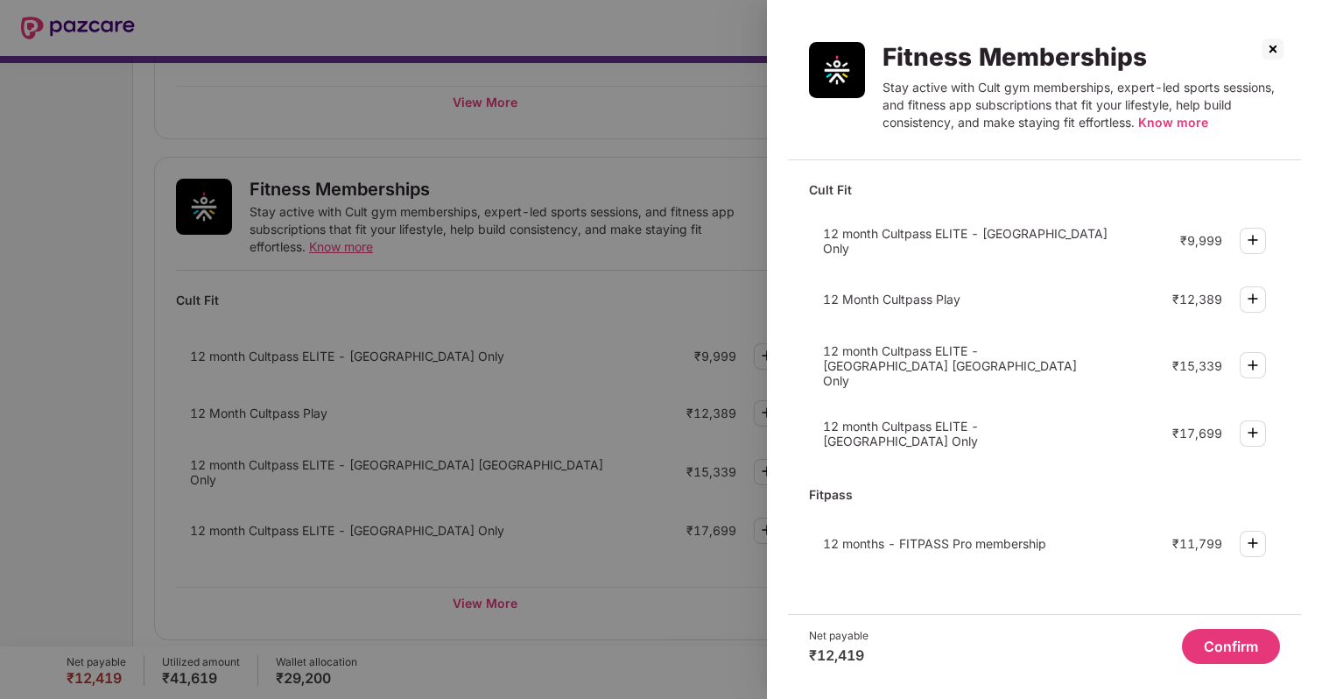
click at [1167, 124] on span "Know more" at bounding box center [1173, 122] width 70 height 15
click at [663, 581] on div at bounding box center [661, 349] width 1322 height 699
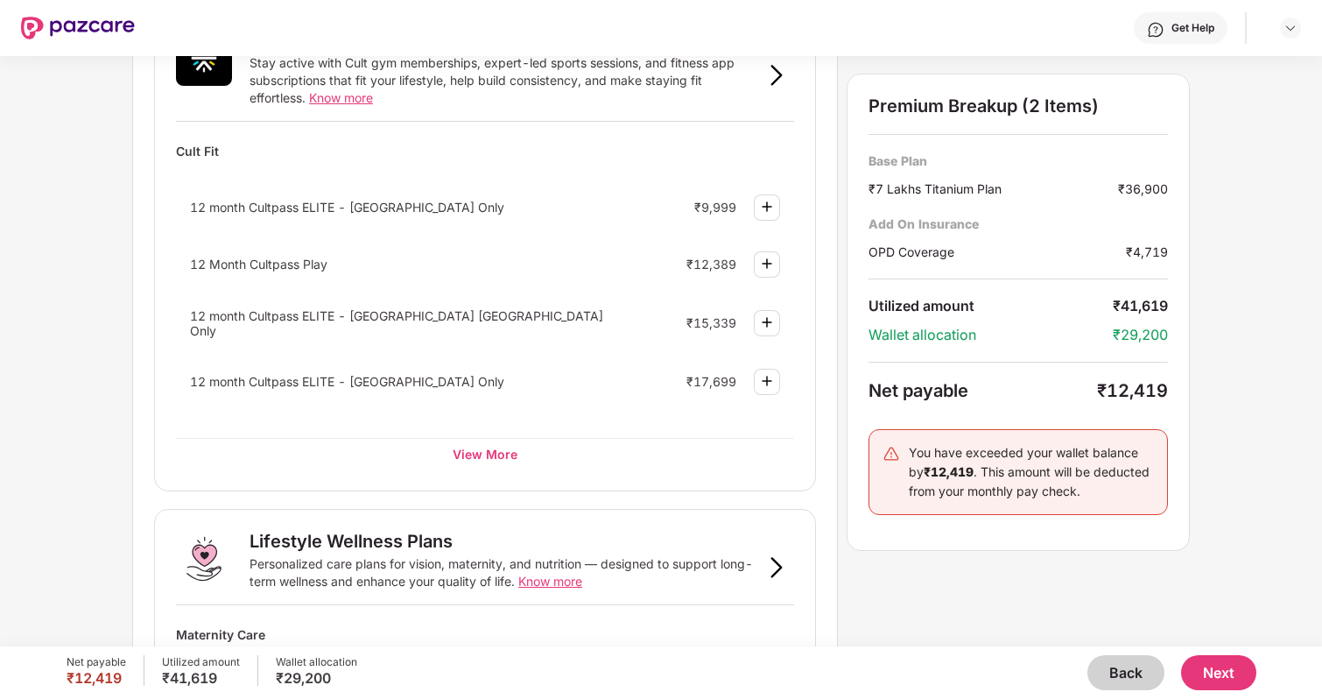
scroll to position [1008, 0]
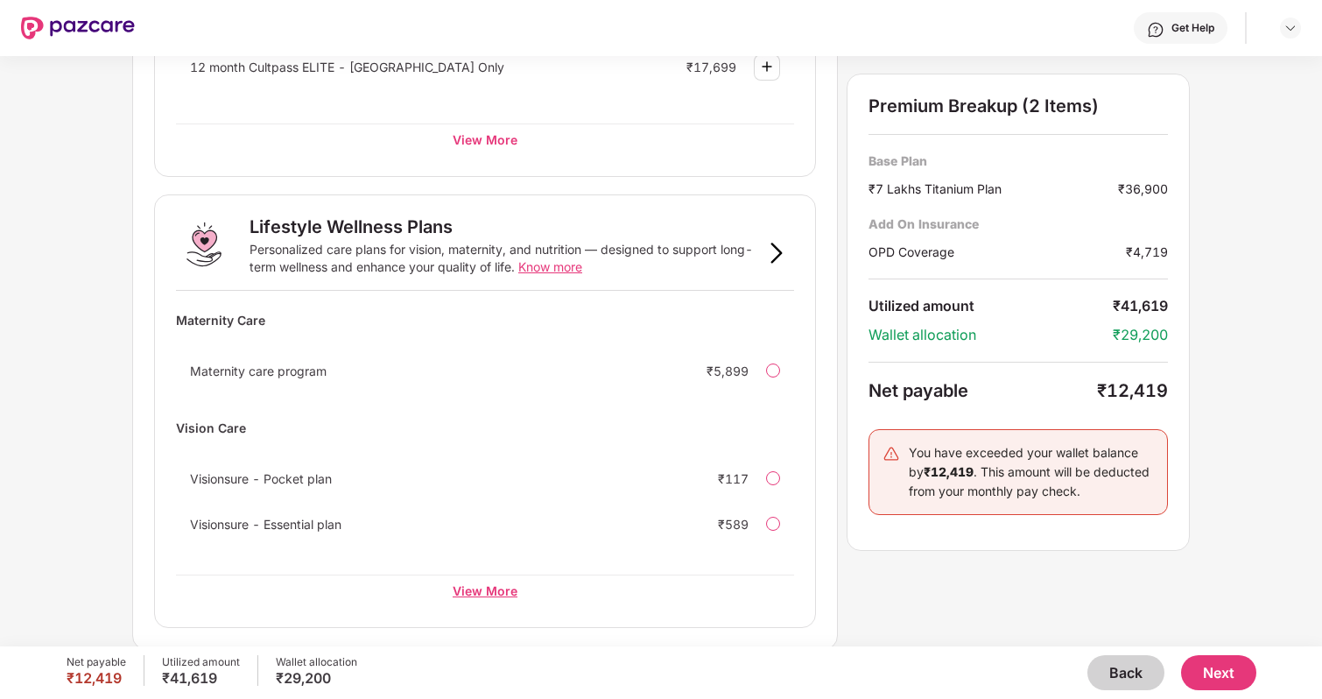
click at [502, 581] on div "View More" at bounding box center [485, 590] width 618 height 32
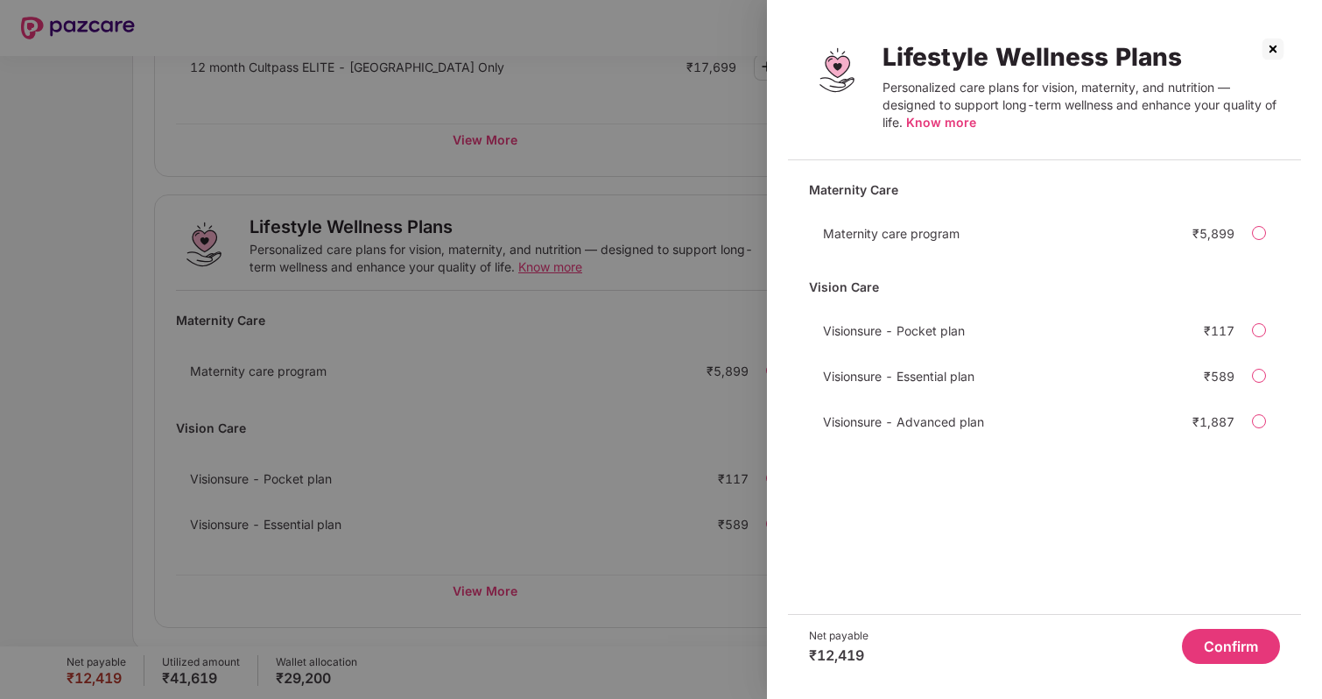
click at [601, 447] on div at bounding box center [661, 349] width 1322 height 699
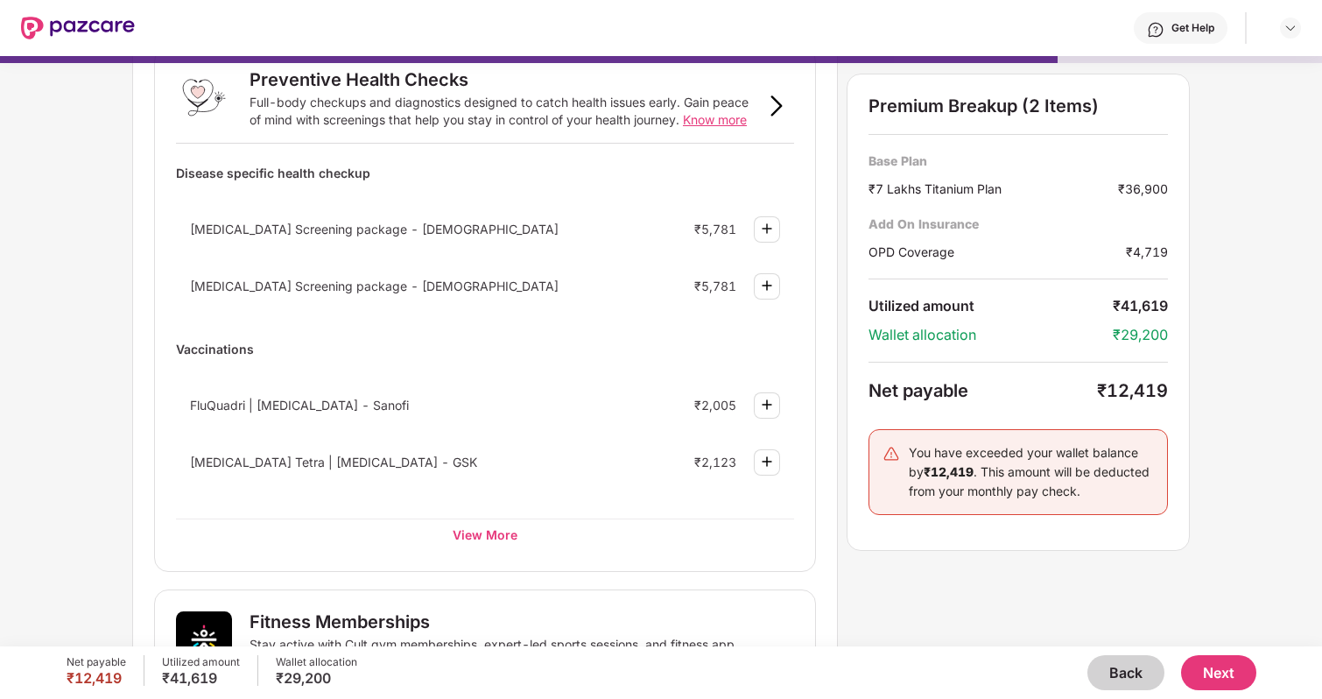
scroll to position [0, 0]
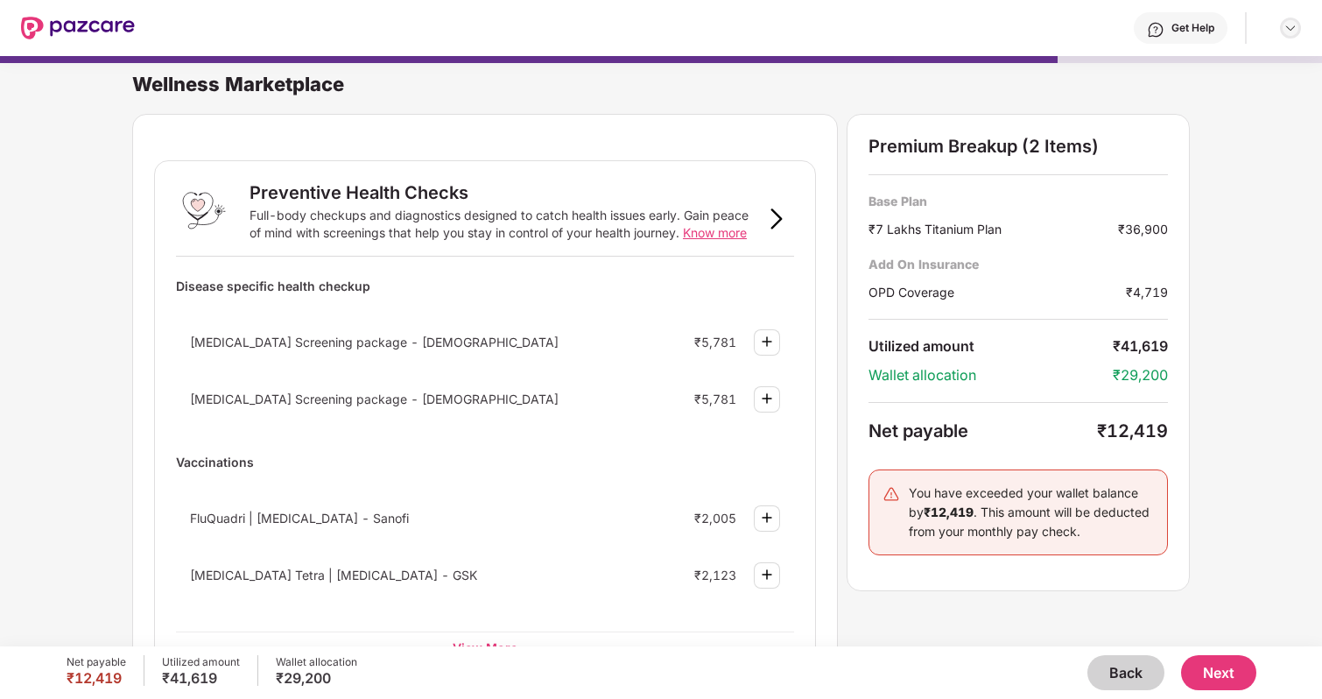
click at [1288, 32] on img at bounding box center [1290, 28] width 14 height 14
drag, startPoint x: 177, startPoint y: 320, endPoint x: 826, endPoint y: 350, distance: 649.4
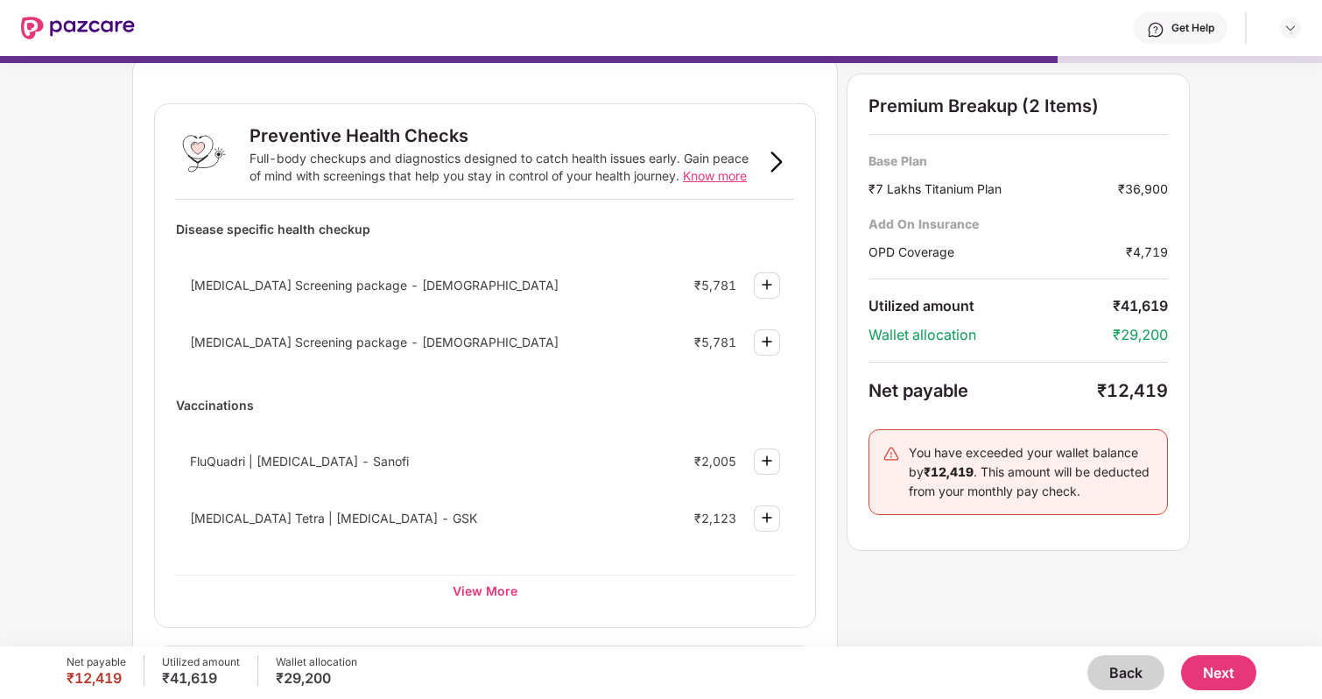
scroll to position [64, 0]
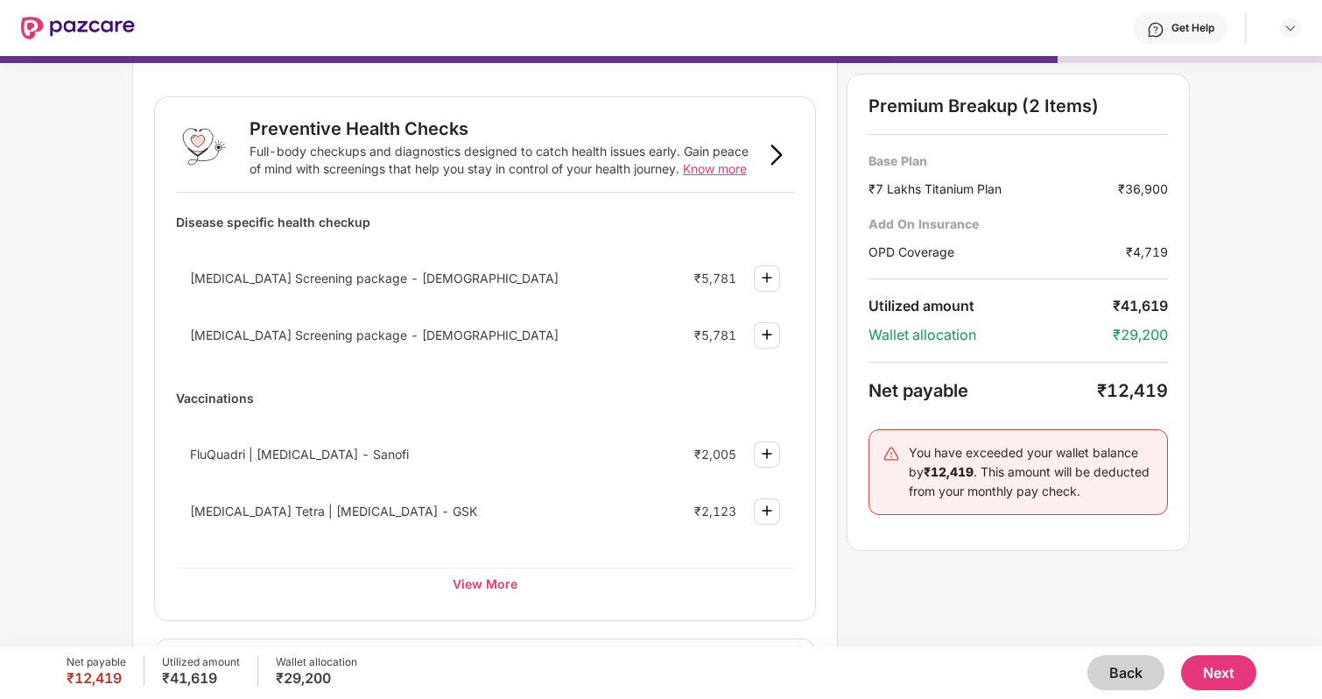
click at [719, 170] on span "Know more" at bounding box center [715, 168] width 64 height 15
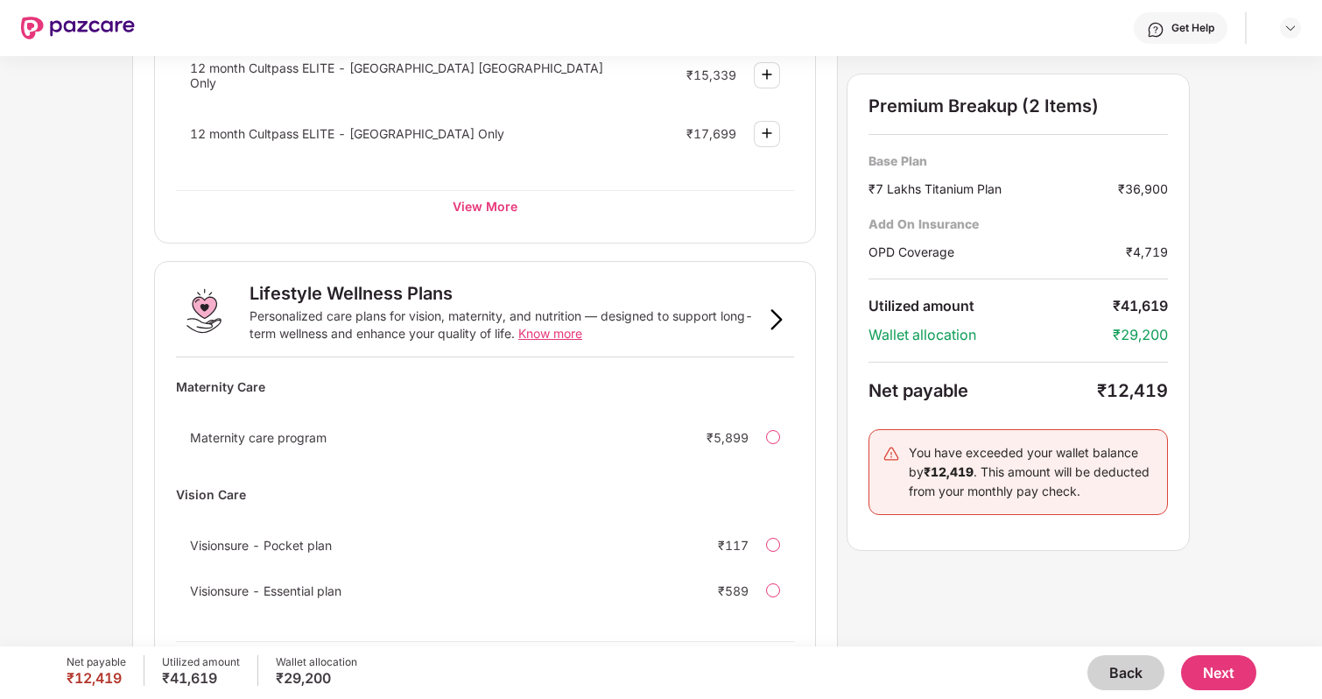
scroll to position [1008, 0]
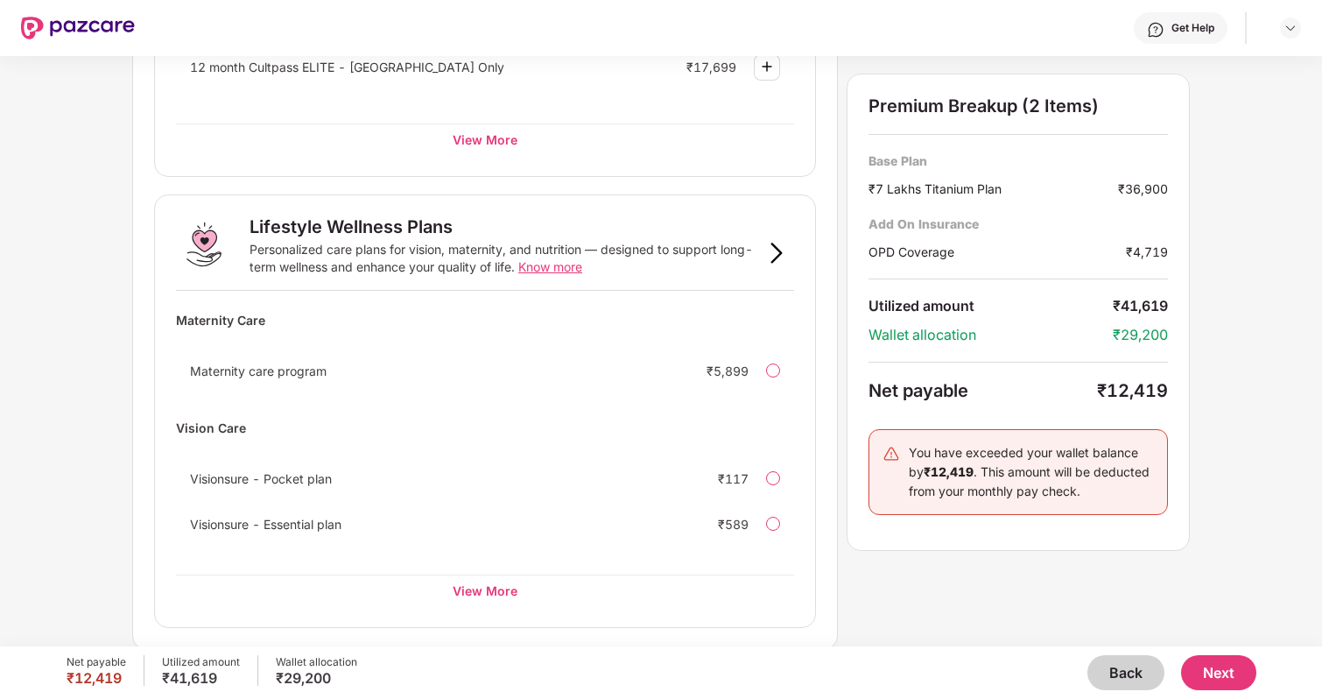
click at [1215, 659] on button "Next" at bounding box center [1218, 672] width 75 height 35
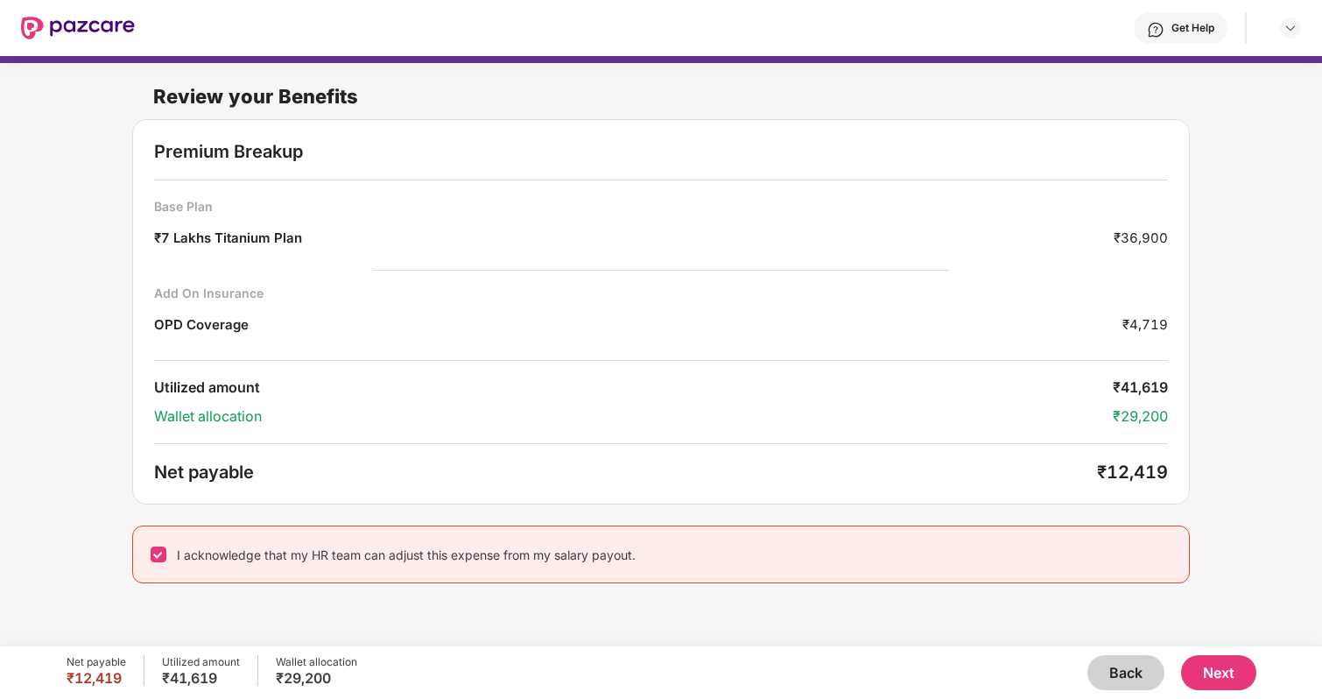
click at [1217, 676] on button "Next" at bounding box center [1218, 672] width 75 height 35
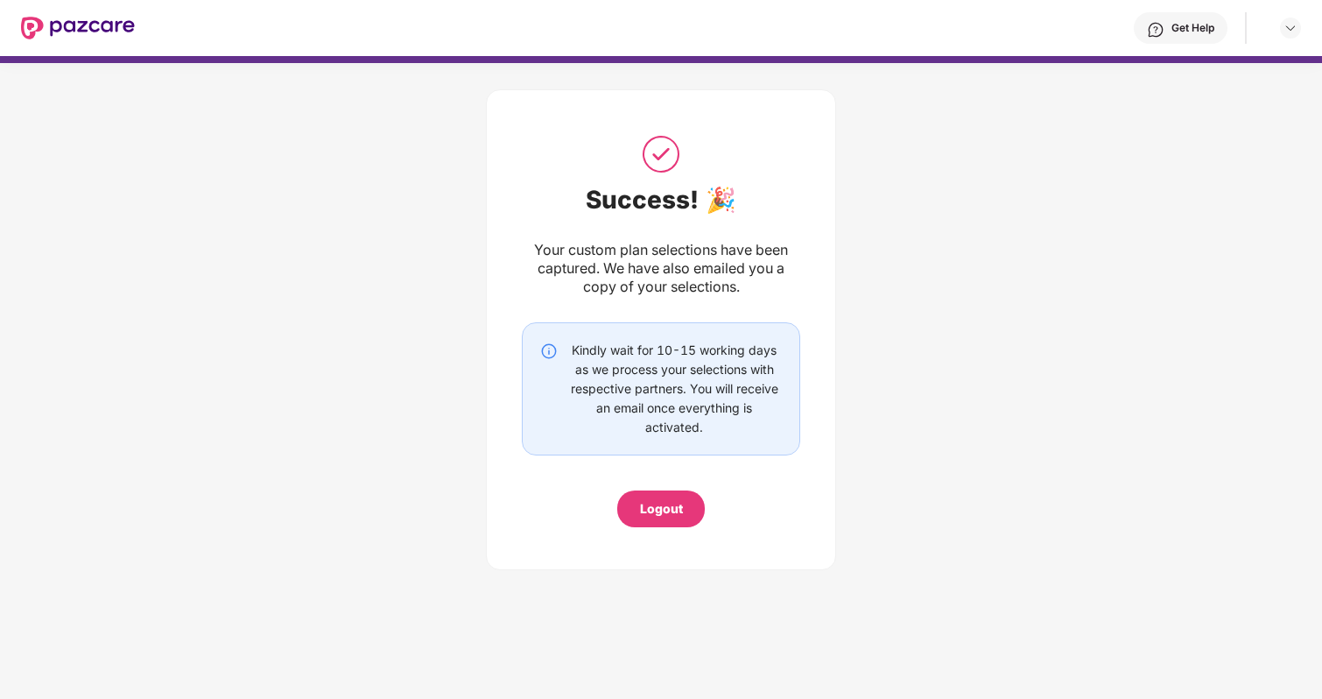
click at [671, 502] on div "Logout" at bounding box center [661, 508] width 43 height 19
